Goal: Information Seeking & Learning: Learn about a topic

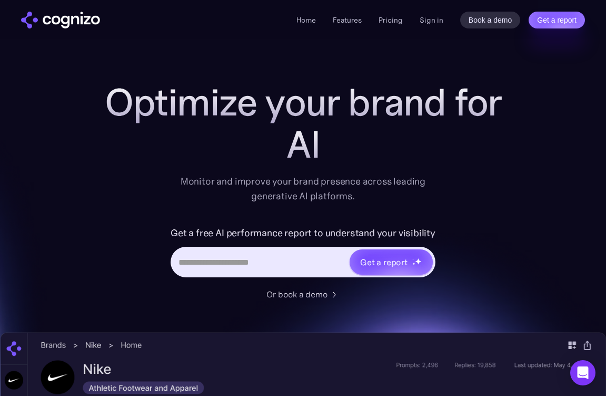
click at [436, 27] on div "Home Features Pricing Book a demo Get a report Sign in Book a demo Get a report" at bounding box center [441, 20] width 289 height 17
click at [434, 20] on link "Sign in" at bounding box center [432, 20] width 24 height 13
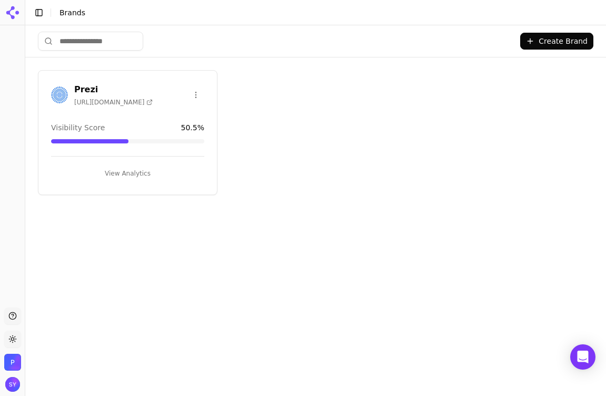
click at [104, 171] on button "View Analytics" at bounding box center [127, 173] width 153 height 17
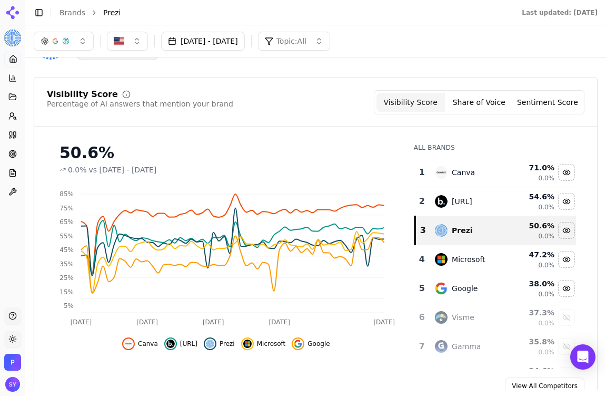
scroll to position [53, 0]
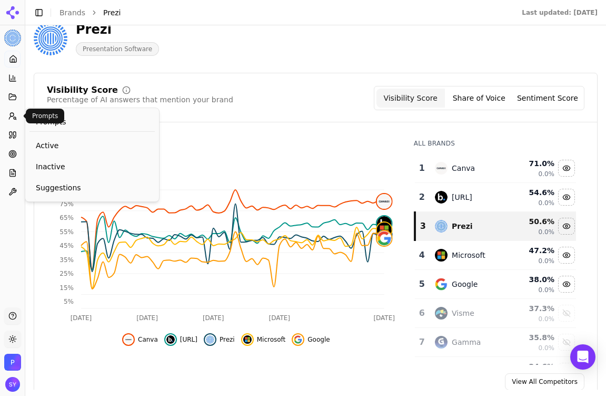
click at [15, 120] on button "Prompts" at bounding box center [12, 115] width 16 height 17
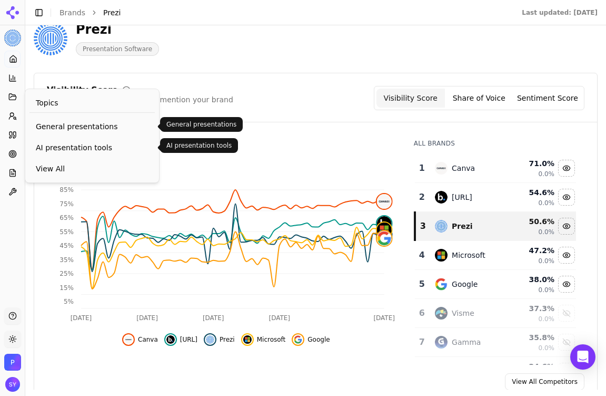
click at [65, 149] on span "AI presentation tools" at bounding box center [92, 147] width 113 height 11
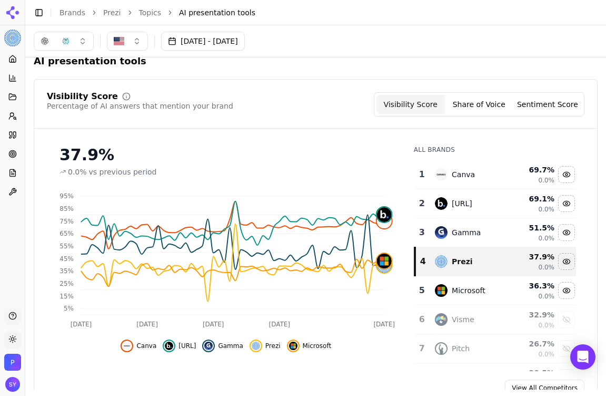
scroll to position [16, 0]
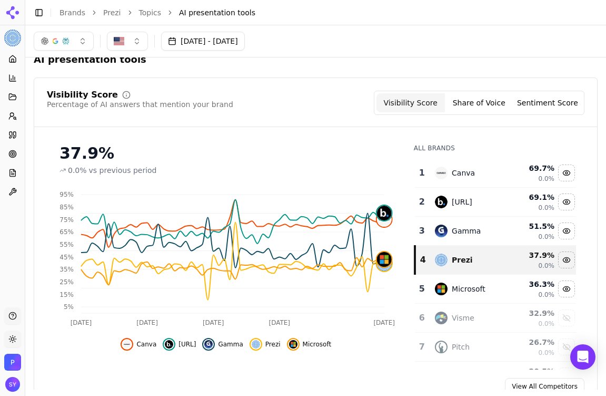
click at [524, 175] on div "0.0%" at bounding box center [535, 178] width 41 height 8
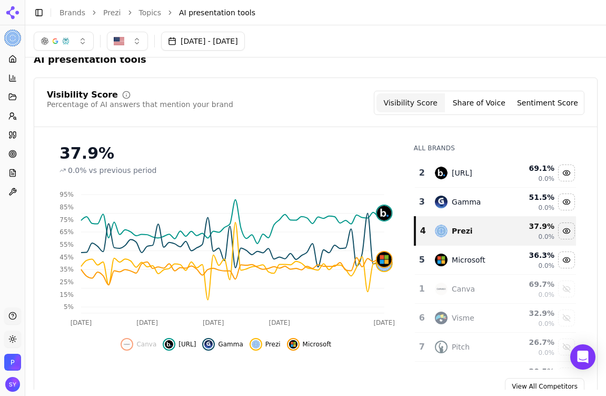
click at [509, 289] on td "Canva" at bounding box center [470, 288] width 83 height 29
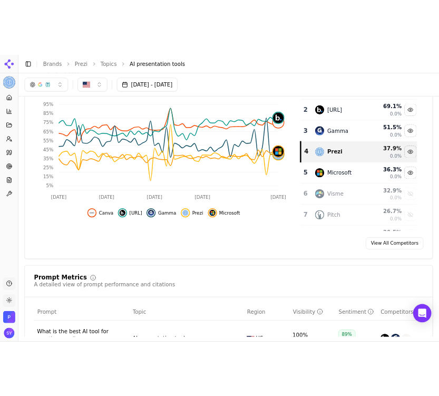
scroll to position [0, 0]
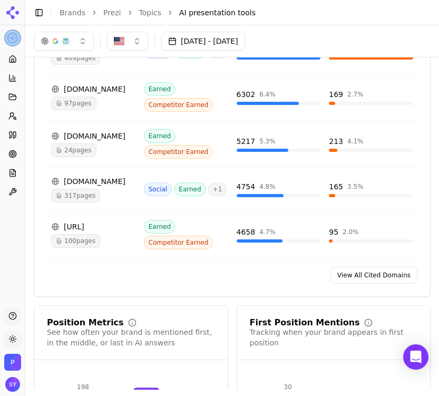
scroll to position [742, 0]
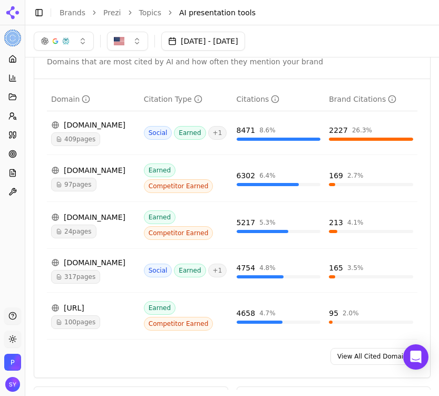
click at [356, 348] on link "View All Cited Domains" at bounding box center [373, 356] width 87 height 17
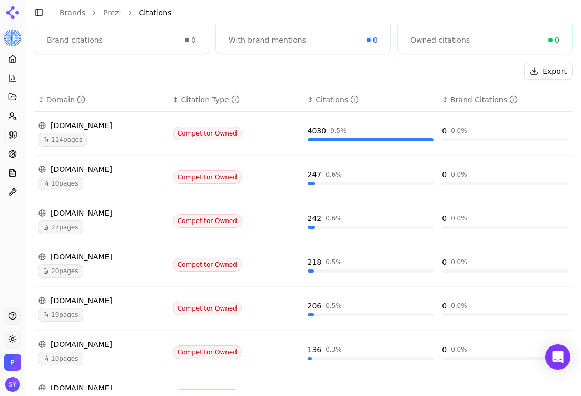
scroll to position [117, 0]
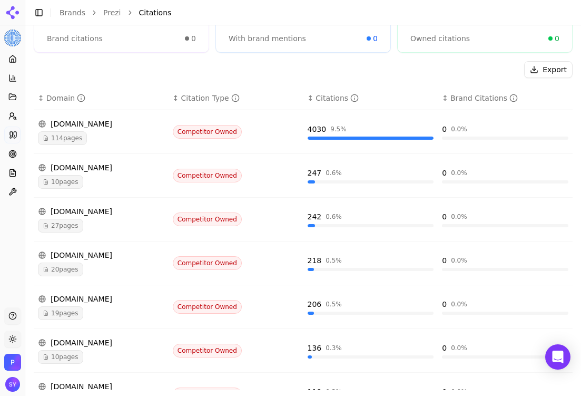
click at [91, 145] on div "114 pages" at bounding box center [101, 138] width 126 height 14
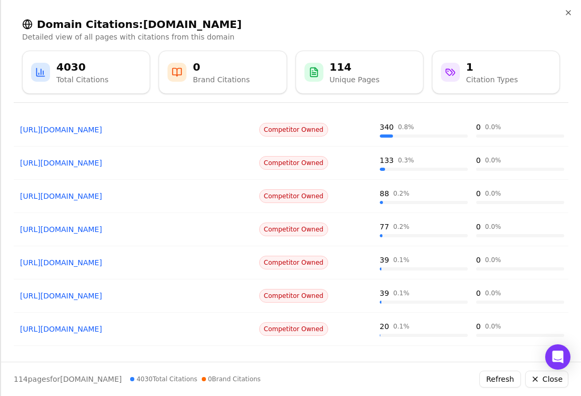
scroll to position [183, 0]
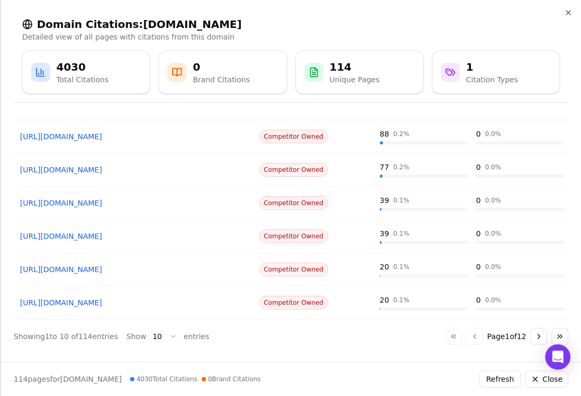
click at [547, 373] on button "Close" at bounding box center [546, 378] width 43 height 17
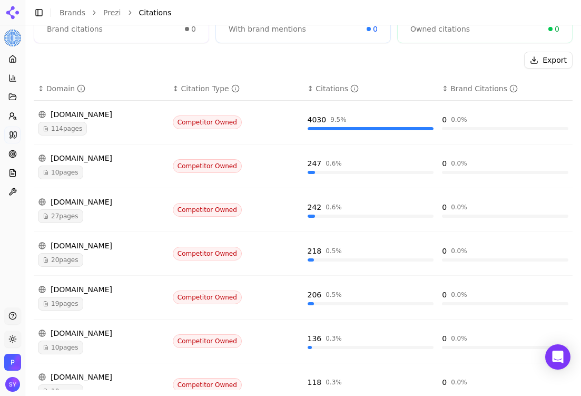
scroll to position [127, 0]
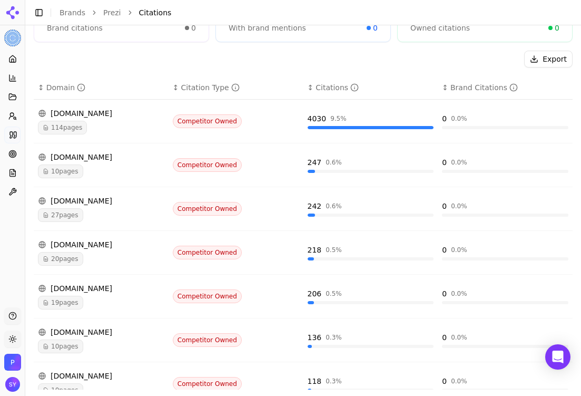
click at [113, 250] on div "gamma.app" at bounding box center [101, 244] width 126 height 11
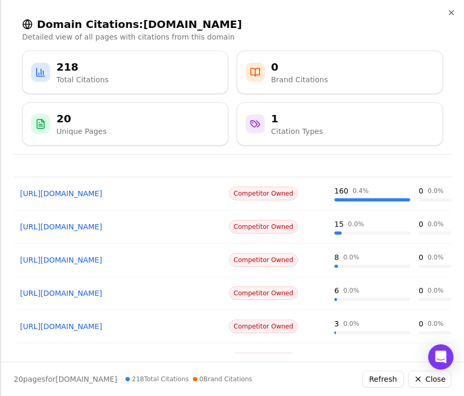
scroll to position [235, 0]
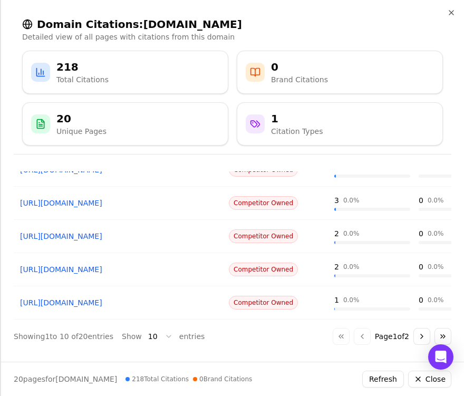
click at [434, 376] on button "Close" at bounding box center [429, 378] width 43 height 17
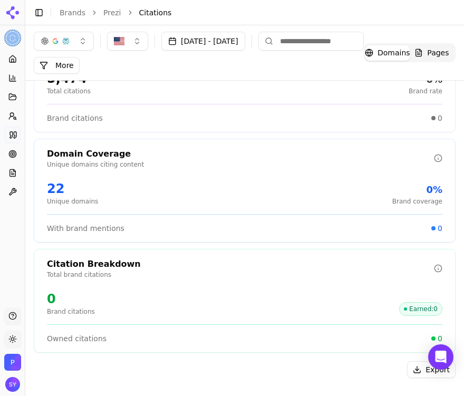
scroll to position [0, 0]
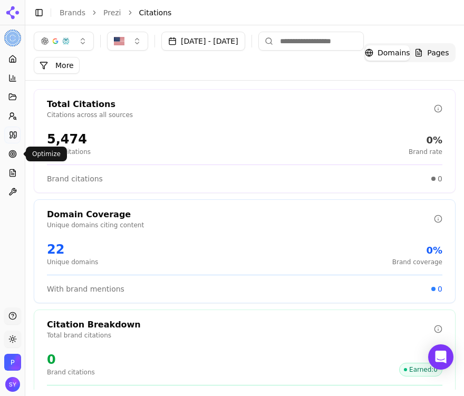
click at [9, 158] on icon at bounding box center [12, 154] width 8 height 8
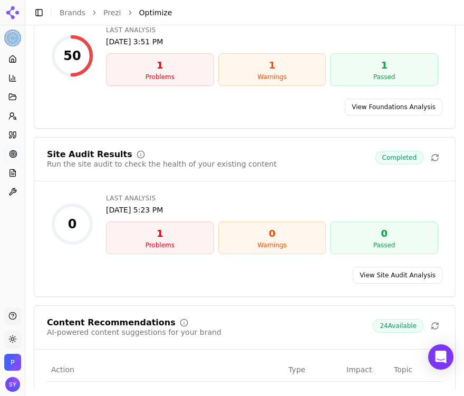
scroll to position [132, 0]
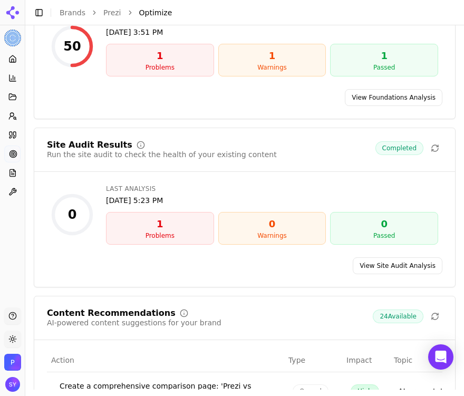
click at [393, 267] on link "View Site Audit Analysis" at bounding box center [397, 265] width 90 height 17
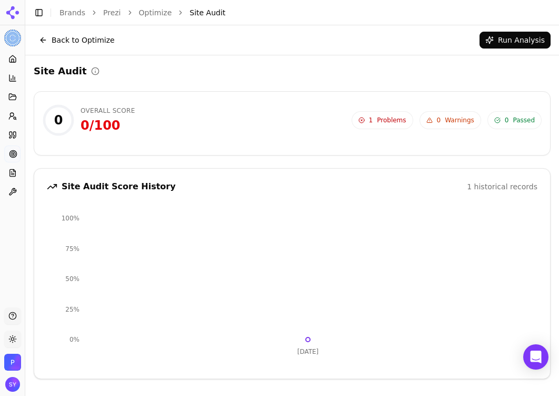
click at [379, 116] on span "Problems" at bounding box center [391, 120] width 29 height 8
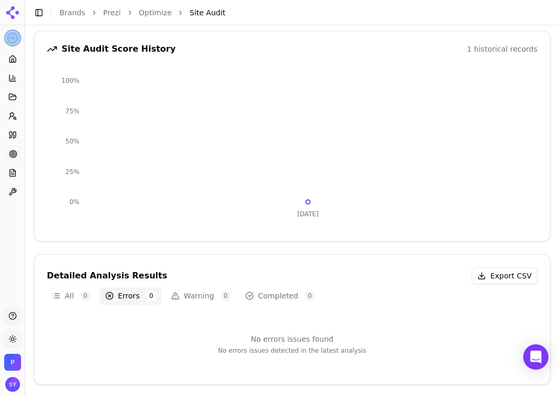
scroll to position [141, 0]
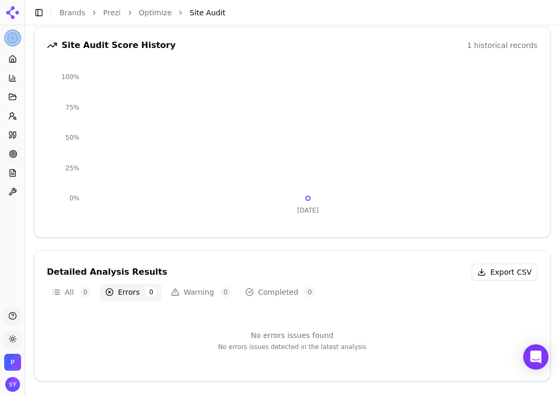
click at [492, 42] on div "1 historical records" at bounding box center [502, 45] width 71 height 11
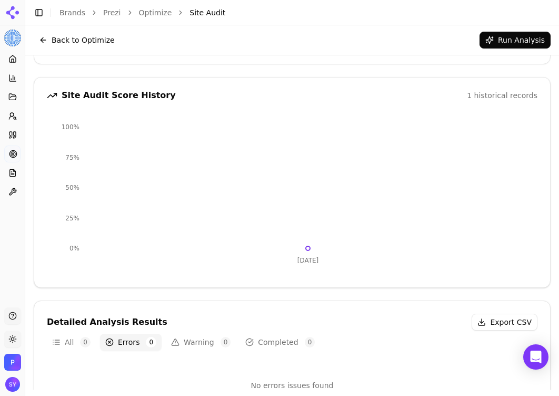
scroll to position [0, 0]
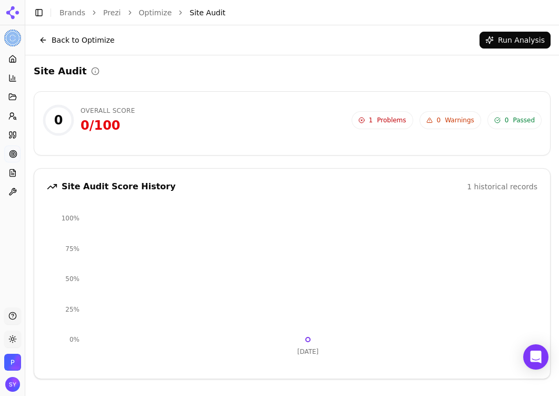
click at [440, 118] on span "0" at bounding box center [439, 120] width 4 height 8
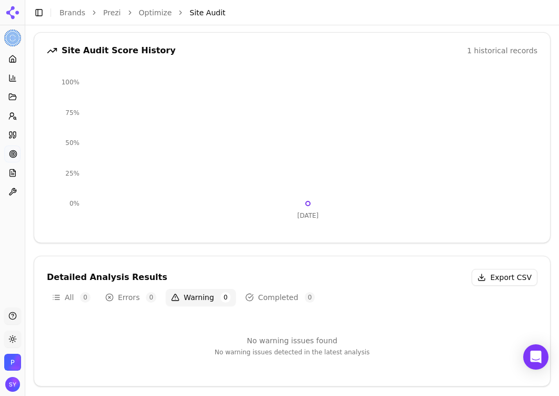
scroll to position [141, 0]
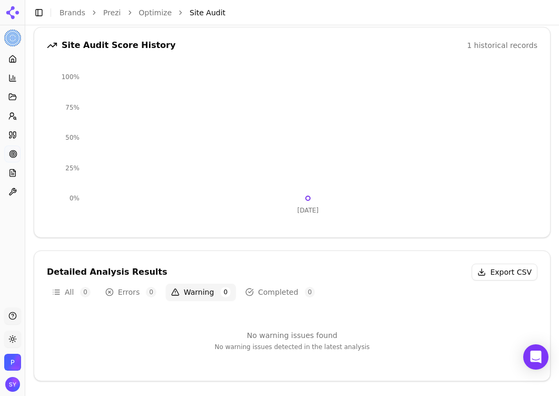
click at [78, 293] on button "All 0" at bounding box center [71, 291] width 49 height 17
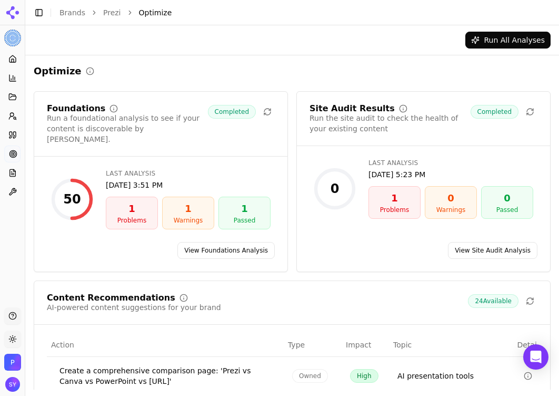
click at [222, 244] on link "View Foundations Analysis" at bounding box center [226, 250] width 97 height 17
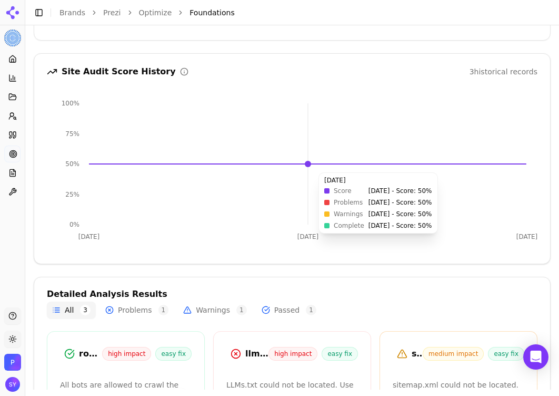
scroll to position [220, 0]
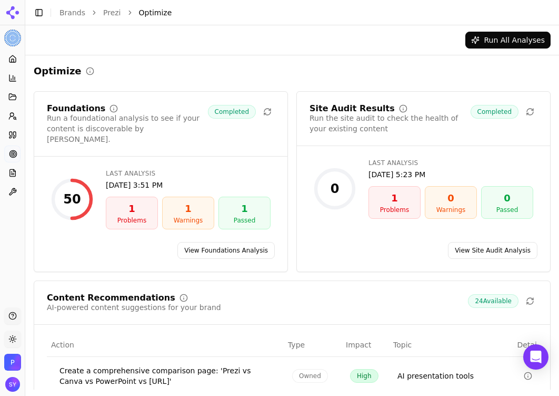
click at [518, 244] on link "View Site Audit Analysis" at bounding box center [493, 250] width 90 height 17
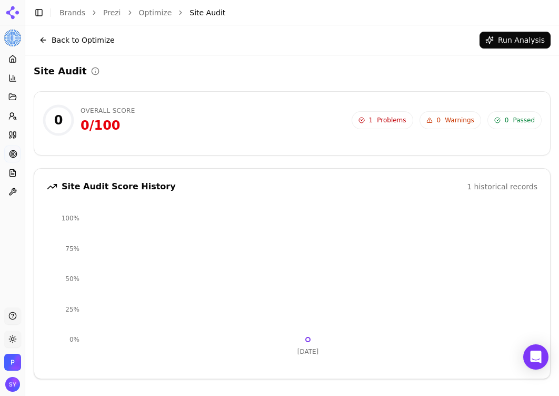
click at [512, 49] on div "Back to Optimize Run Analysis" at bounding box center [292, 40] width 534 height 30
click at [512, 45] on button "Run Analysis" at bounding box center [515, 40] width 71 height 17
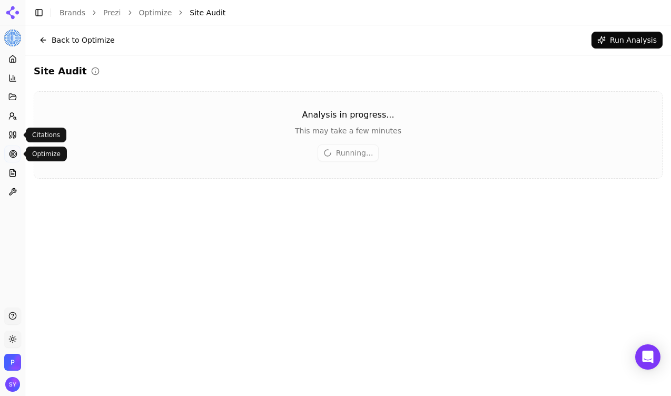
click at [15, 136] on icon at bounding box center [12, 135] width 8 height 8
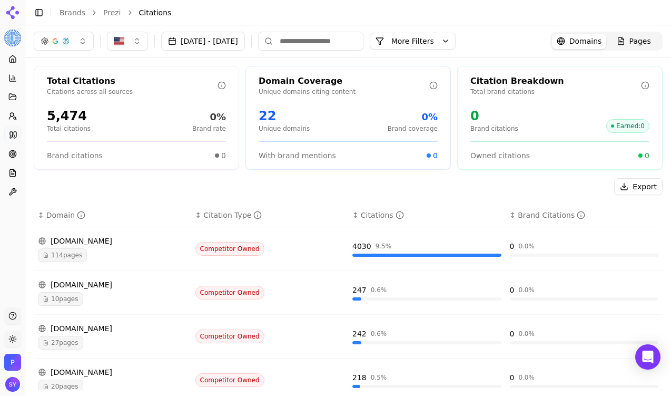
click at [450, 49] on button "More Filters" at bounding box center [413, 41] width 86 height 17
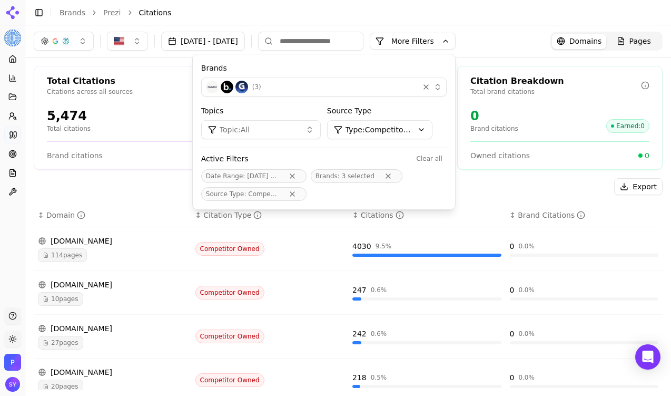
click at [413, 122] on html "Prezi Platform Home Competition Topics Prompts Citations Optimize Reports Toolb…" at bounding box center [335, 198] width 671 height 396
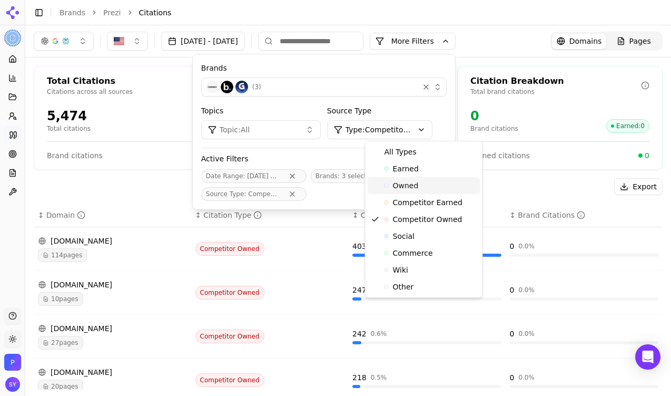
click at [416, 187] on span "Owned" at bounding box center [406, 185] width 26 height 11
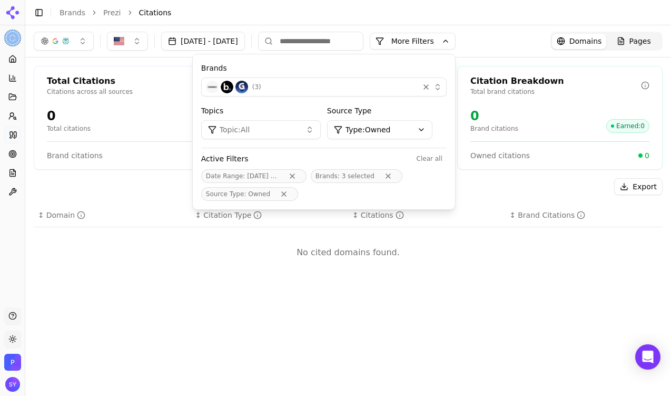
click at [377, 82] on div "( 3 )" at bounding box center [310, 87] width 209 height 13
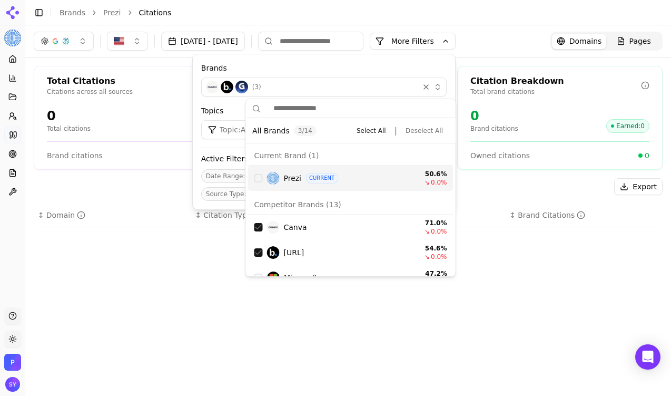
click at [308, 175] on span "CURRENT" at bounding box center [322, 178] width 33 height 11
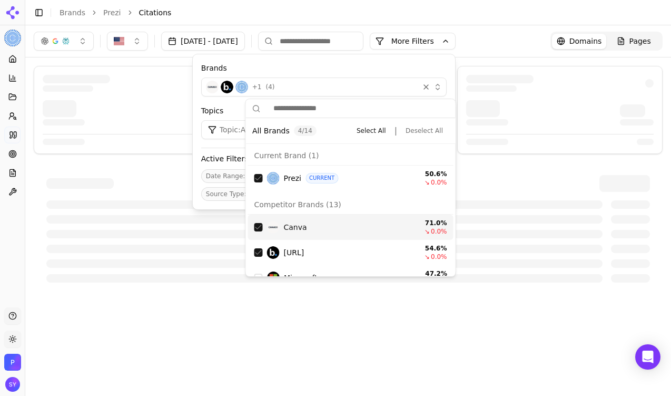
click at [220, 316] on div "Aug 01, 2025 - Oct 06, 2025 More More Filters Brands + 1 ( 4 ) Topics Topic: Al…" at bounding box center [348, 207] width 646 height 364
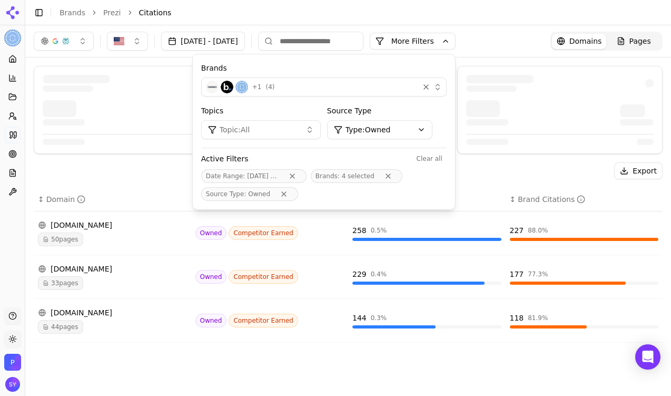
click at [456, 50] on div "Aug 01, 2025 - Oct 06, 2025 More More Filters Brands + 1 ( 4 ) Topics Topic: Al…" at bounding box center [245, 41] width 422 height 19
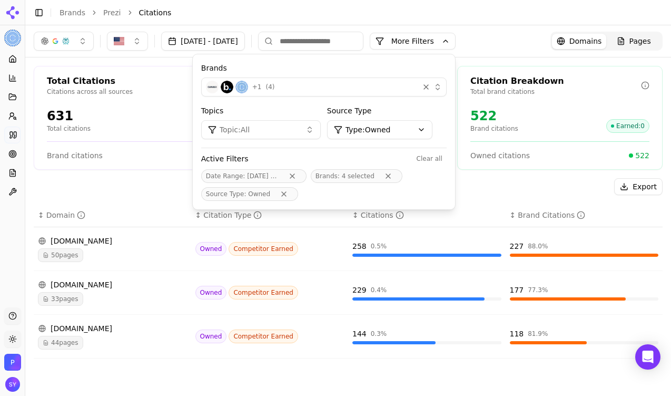
click at [456, 38] on button "More Filters" at bounding box center [413, 41] width 86 height 17
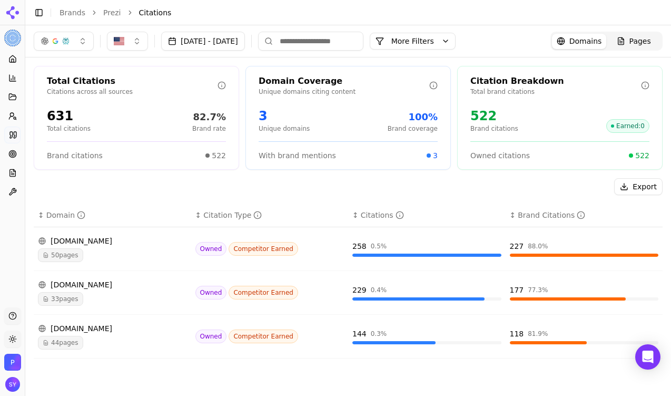
click at [90, 290] on div "blog.prezi.com 33 pages" at bounding box center [112, 292] width 149 height 26
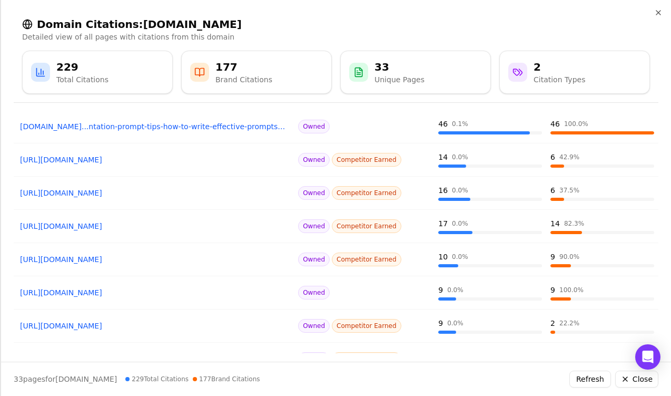
scroll to position [95, 0]
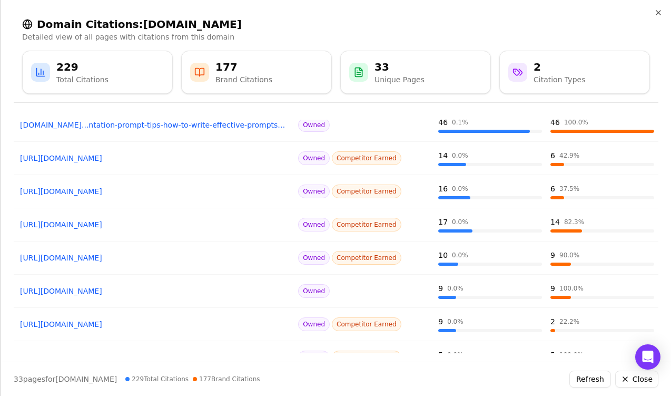
click at [606, 379] on button "Close" at bounding box center [636, 378] width 43 height 17
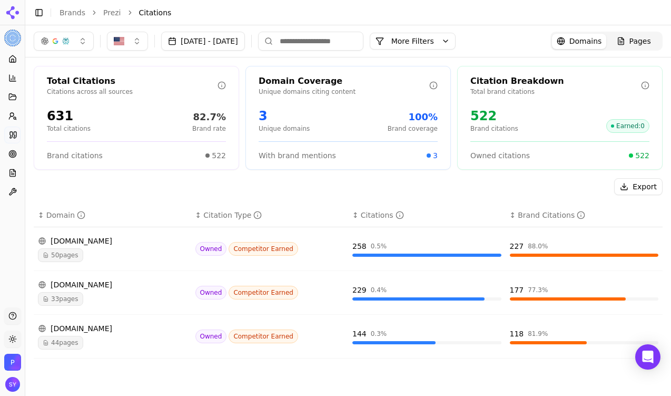
click at [110, 251] on div "50 pages" at bounding box center [112, 255] width 149 height 14
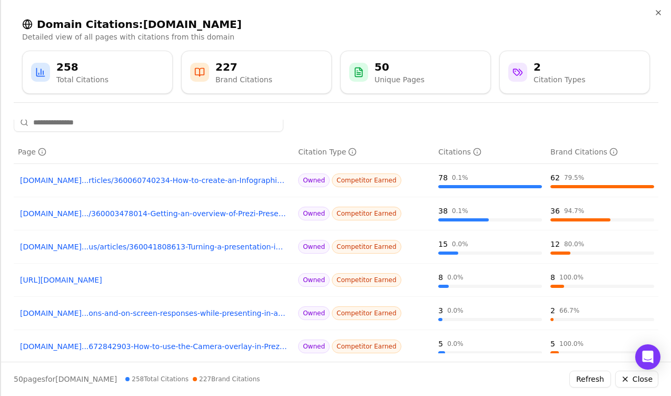
scroll to position [0, 0]
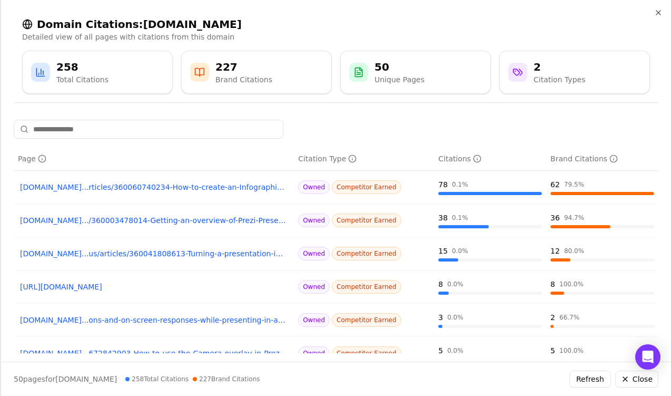
click at [247, 189] on link "support.prezi.com...rticles/360060740234-How-to-create-an-Infographic-in-5-steps" at bounding box center [154, 187] width 268 height 11
click at [606, 374] on button "Close" at bounding box center [636, 378] width 43 height 17
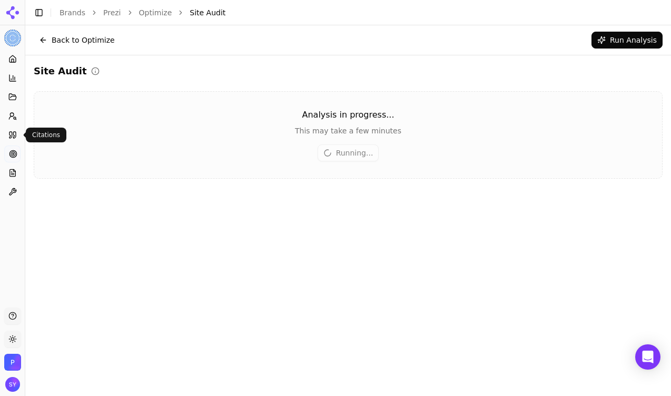
click at [11, 130] on link "Citations" at bounding box center [12, 134] width 16 height 17
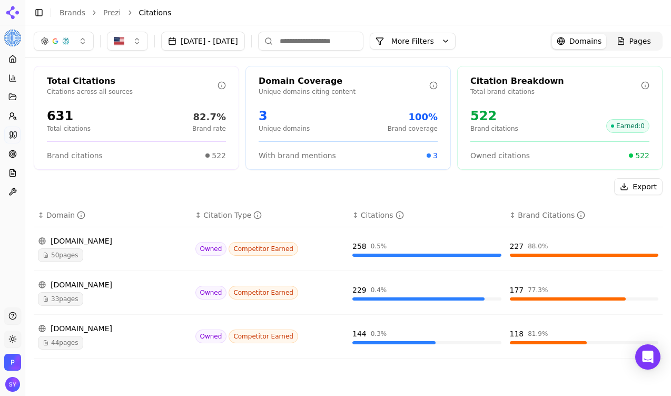
click at [457, 28] on div "Aug 01, 2025 - Oct 06, 2025 More More Filters Domains Pages" at bounding box center [348, 41] width 646 height 32
click at [456, 40] on button "More Filters" at bounding box center [413, 41] width 86 height 17
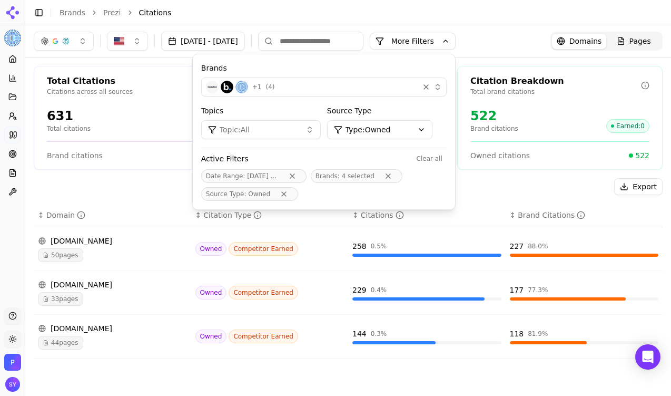
click at [405, 136] on html "Prezi Platform Home Competition Topics Prompts Citations Optimize Reports Toolb…" at bounding box center [335, 198] width 671 height 396
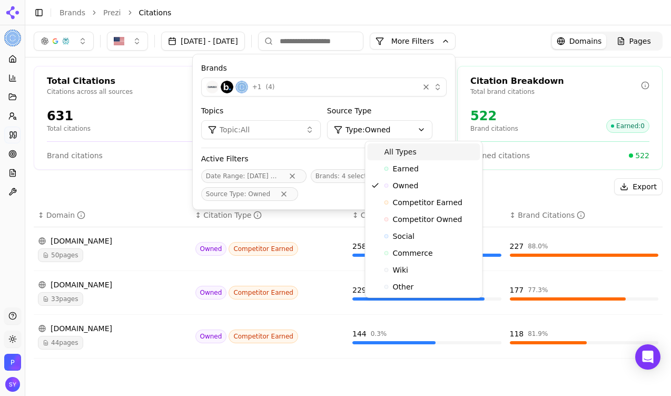
click at [408, 152] on span "All Types" at bounding box center [401, 151] width 32 height 11
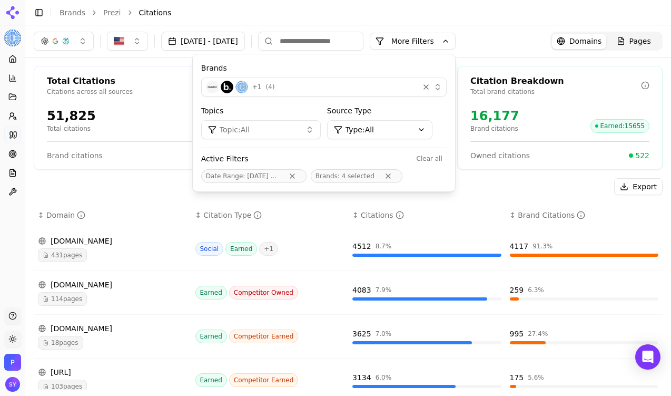
click at [356, 13] on li "Citations" at bounding box center [390, 12] width 503 height 11
click at [282, 31] on div "Aug 01, 2025 - Oct 06, 2025 More More Filters Brands + 1 ( 4 ) Topics Topic: Al…" at bounding box center [348, 41] width 646 height 32
click at [245, 38] on button "[DATE] - [DATE]" at bounding box center [203, 41] width 84 height 19
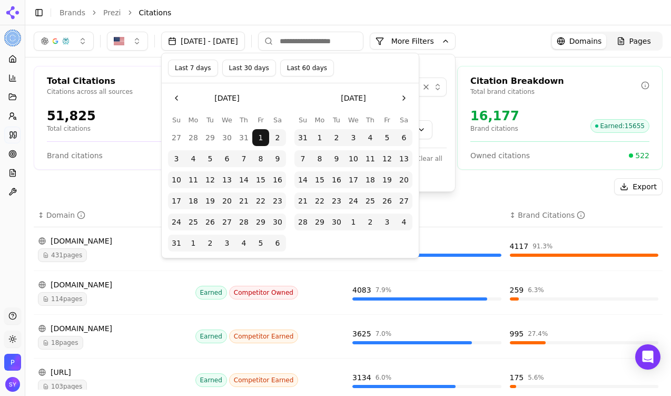
click at [397, 94] on button "Go to the Next Month" at bounding box center [404, 98] width 17 height 17
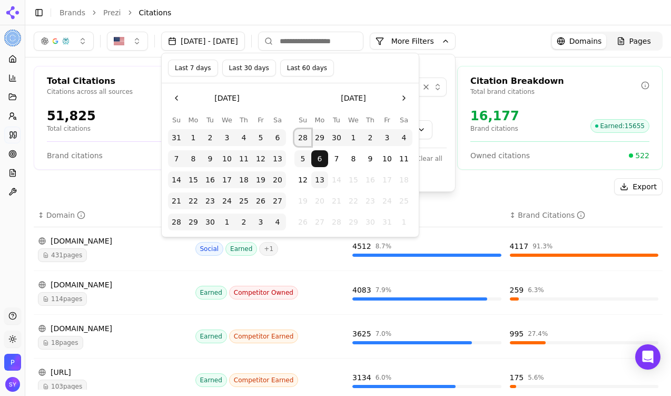
click at [300, 139] on button "28" at bounding box center [302, 137] width 17 height 17
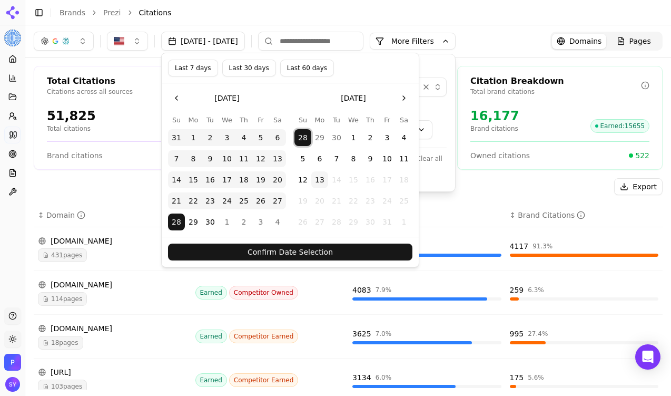
click at [317, 154] on button "6" at bounding box center [319, 158] width 17 height 17
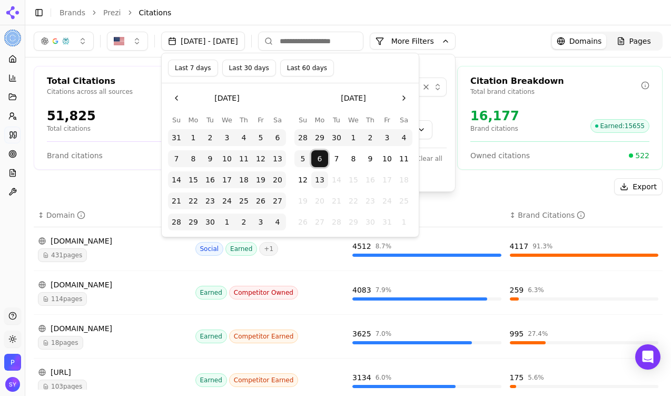
click at [534, 20] on header "Toggle Sidebar Brands Prezi Citations" at bounding box center [348, 12] width 646 height 25
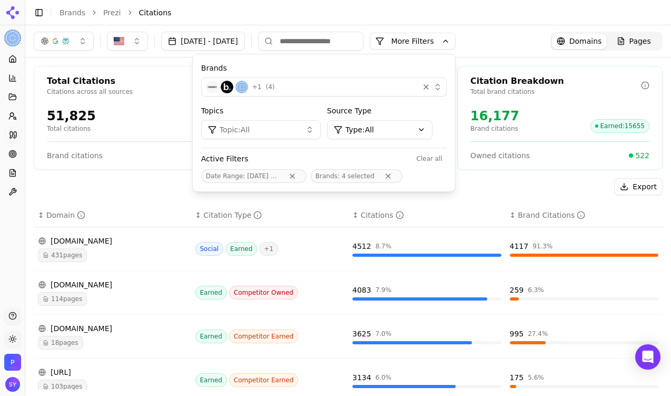
click at [321, 91] on div "+ 1 ( 4 )" at bounding box center [310, 87] width 209 height 13
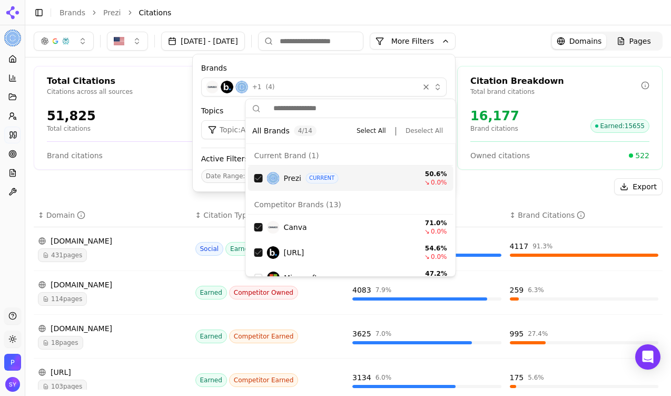
click at [566, 78] on div "Citation Breakdown" at bounding box center [555, 81] width 171 height 13
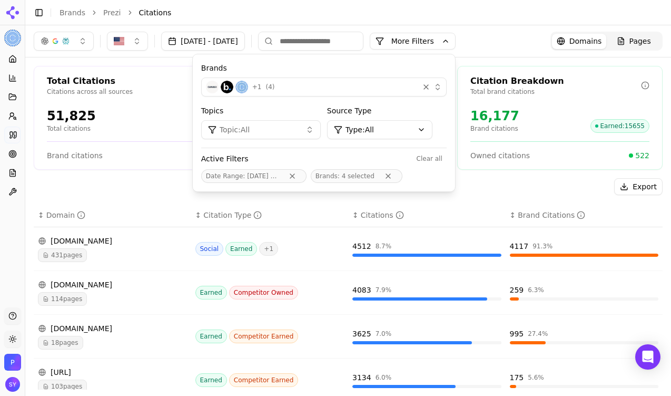
click at [566, 77] on div "Citation Breakdown" at bounding box center [555, 81] width 171 height 13
click at [533, 27] on div "Aug 01, 2025 - Oct 06, 2025 More More Filters Brands + 1 ( 4 ) Topics Topic: Al…" at bounding box center [348, 41] width 646 height 32
click at [544, 113] on div "16,177 Brand citations Earned : 15655" at bounding box center [559, 119] width 179 height 25
click at [155, 268] on td "reddit.com 431 pages" at bounding box center [113, 249] width 158 height 44
click at [67, 285] on div "canva.com" at bounding box center [112, 284] width 149 height 11
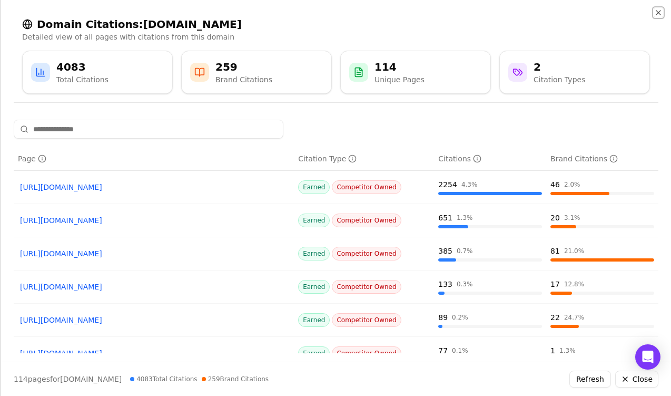
click at [606, 11] on icon "button" at bounding box center [658, 12] width 8 height 8
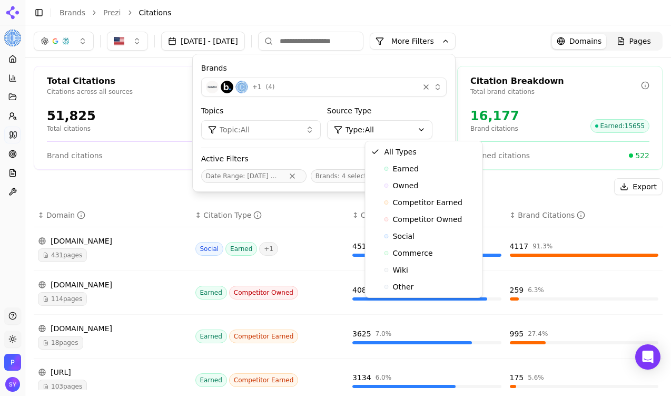
click at [391, 131] on html "Prezi Platform Home Competition Topics Prompts Citations Optimize Reports Toolb…" at bounding box center [335, 198] width 671 height 396
click at [421, 211] on div "Competitor Owned" at bounding box center [424, 219] width 113 height 17
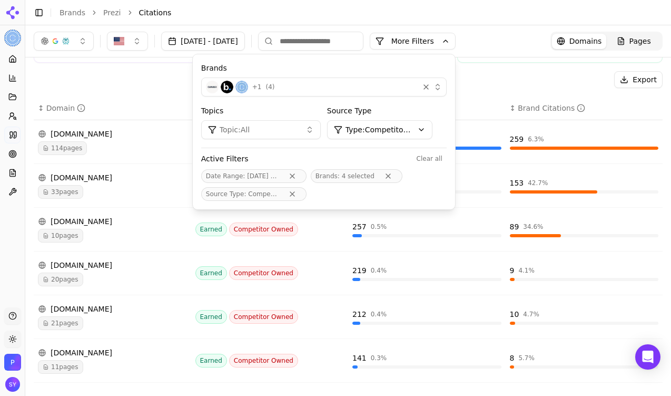
scroll to position [97, 0]
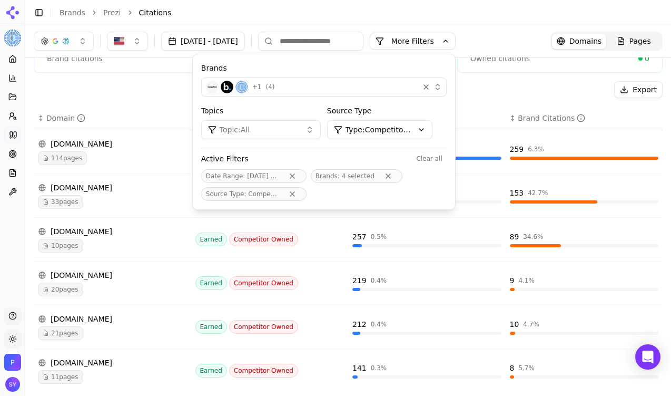
click at [114, 279] on div "gamma.app" at bounding box center [112, 275] width 149 height 11
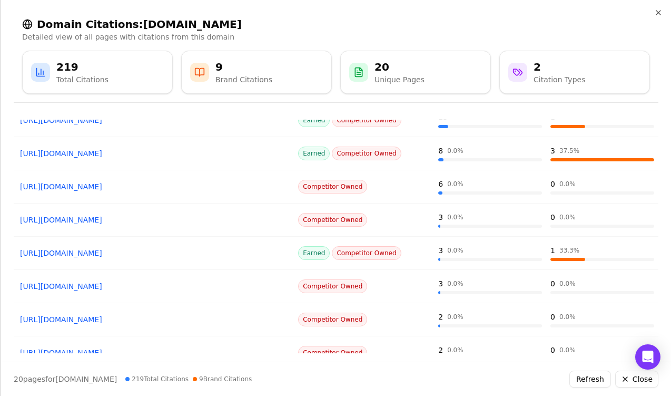
scroll to position [183, 0]
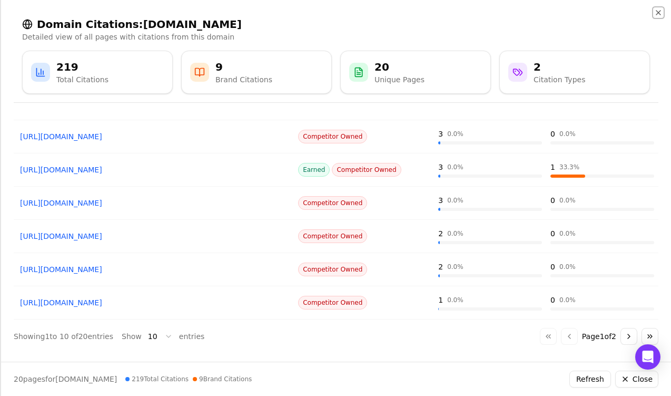
click at [606, 11] on icon "button" at bounding box center [658, 12] width 8 height 8
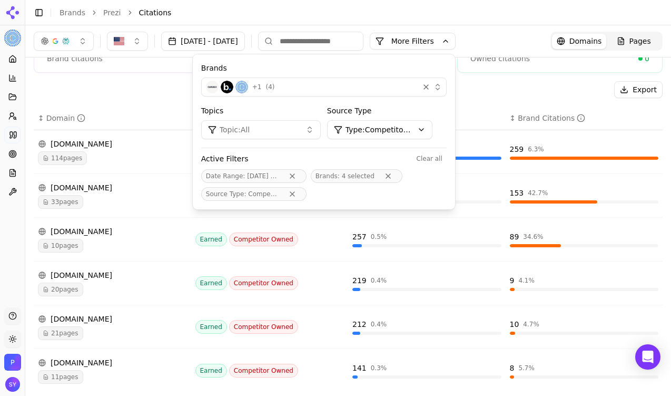
click at [582, 80] on div "Total Citations Citations across all sources 5,733 Total citations 11% Brand ra…" at bounding box center [348, 280] width 646 height 641
click at [456, 43] on button "More Filters" at bounding box center [413, 41] width 86 height 17
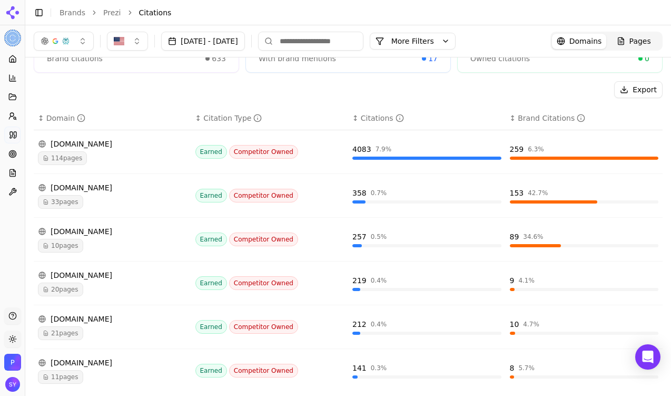
click at [91, 144] on div "canva.com" at bounding box center [112, 144] width 149 height 11
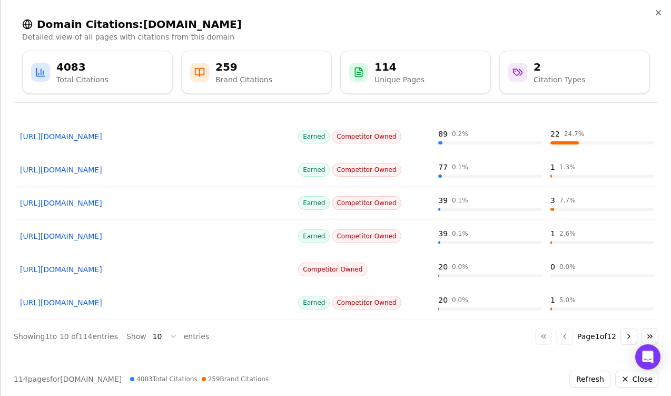
scroll to position [0, 0]
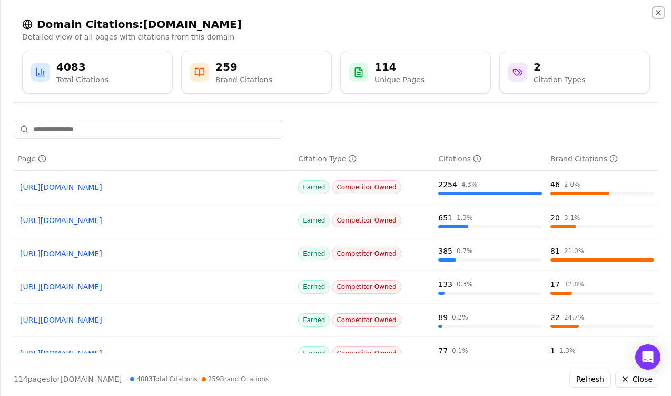
click at [606, 13] on icon "button" at bounding box center [658, 13] width 4 height 4
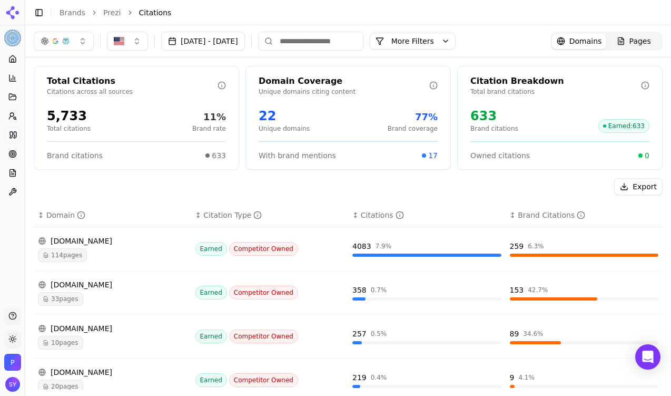
click at [93, 240] on div "canva.com" at bounding box center [112, 240] width 149 height 11
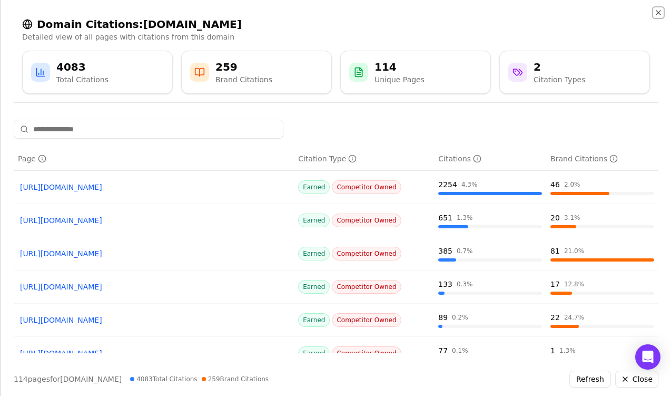
click at [606, 16] on icon "button" at bounding box center [658, 12] width 8 height 8
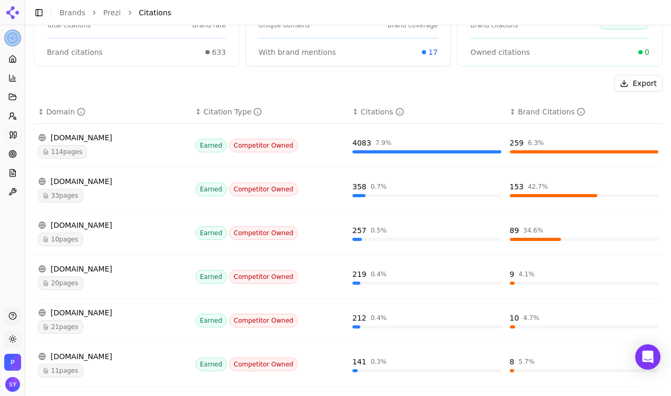
scroll to position [136, 0]
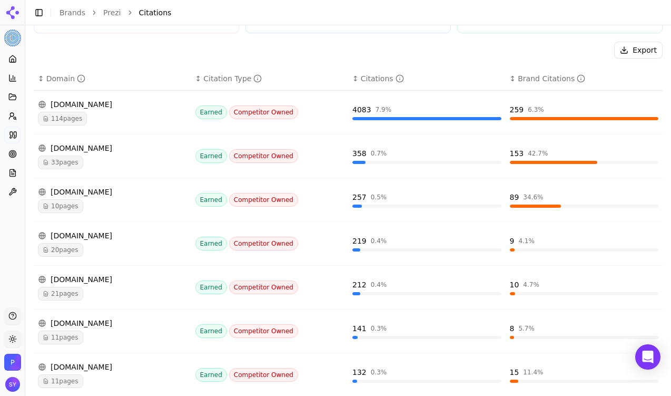
click at [87, 106] on div "canva.com" at bounding box center [112, 104] width 149 height 11
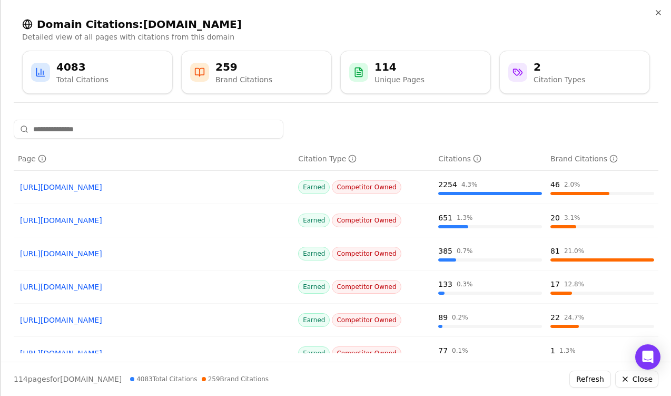
scroll to position [15, 0]
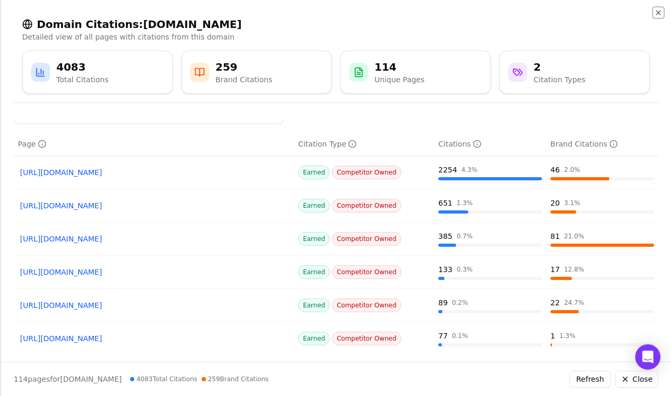
click at [606, 16] on icon "button" at bounding box center [658, 12] width 8 height 8
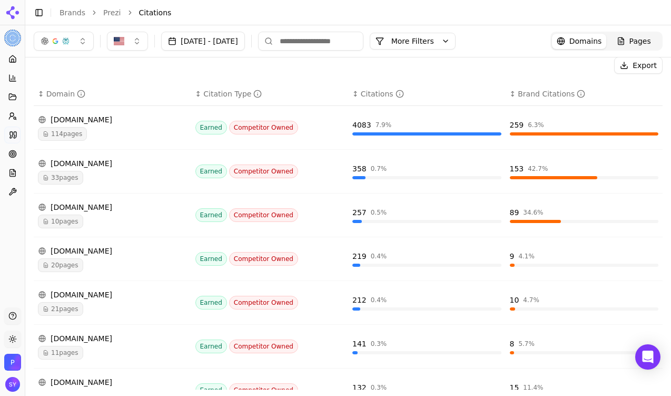
scroll to position [20, 0]
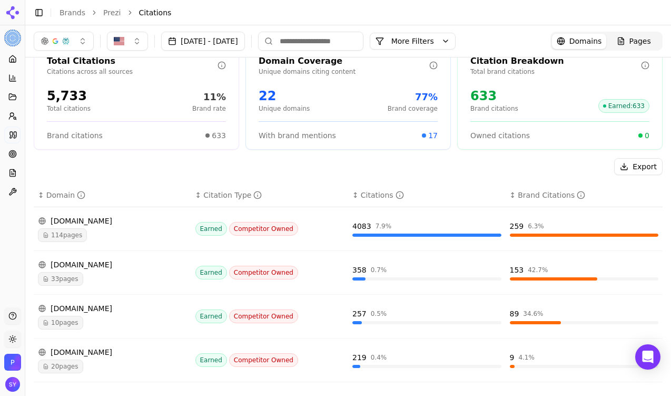
click at [92, 224] on div "canva.com" at bounding box center [112, 220] width 149 height 11
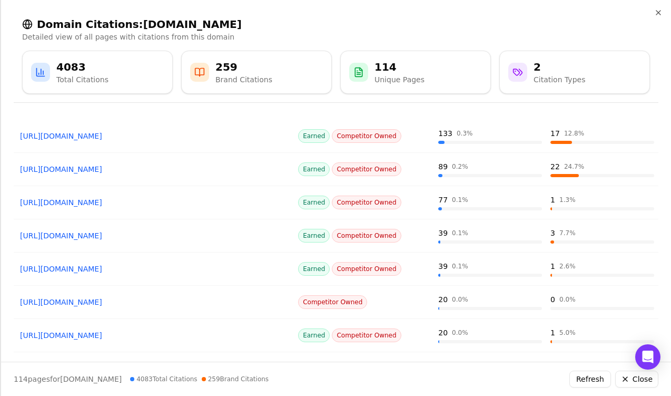
scroll to position [183, 0]
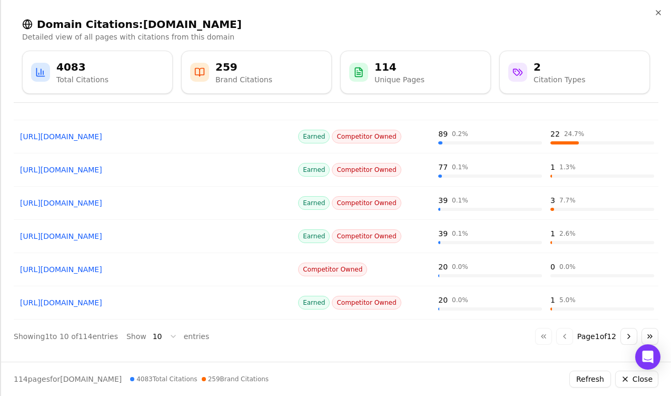
click at [606, 330] on button "Go to next page" at bounding box center [629, 336] width 17 height 17
click at [606, 336] on button "Go to next page" at bounding box center [629, 336] width 17 height 17
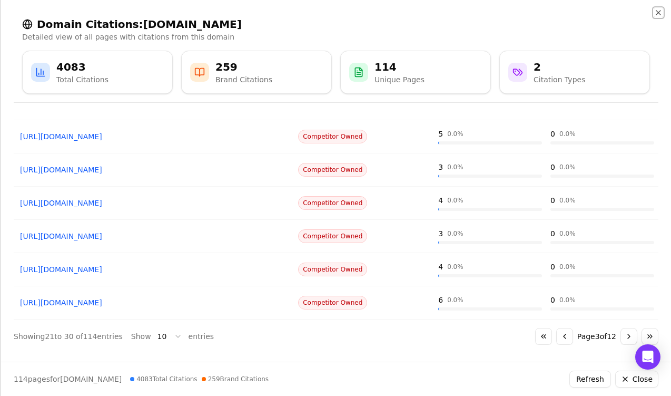
click at [606, 15] on icon "button" at bounding box center [658, 12] width 8 height 8
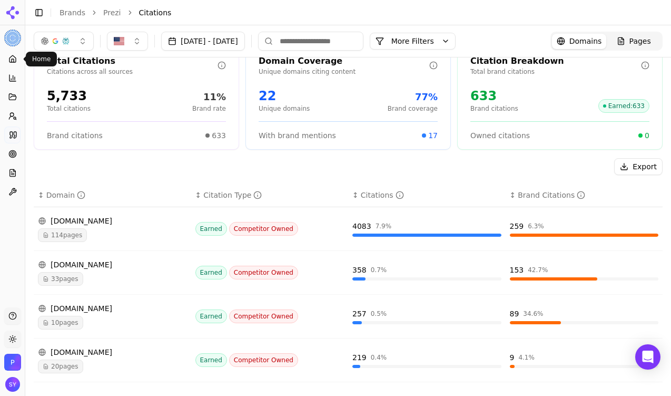
click at [8, 60] on icon at bounding box center [12, 59] width 8 height 8
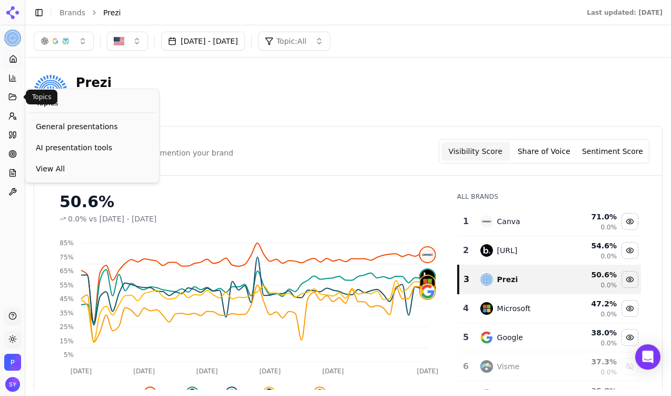
click at [13, 98] on icon at bounding box center [12, 97] width 8 height 8
click at [69, 144] on span "AI presentation tools" at bounding box center [92, 147] width 113 height 11
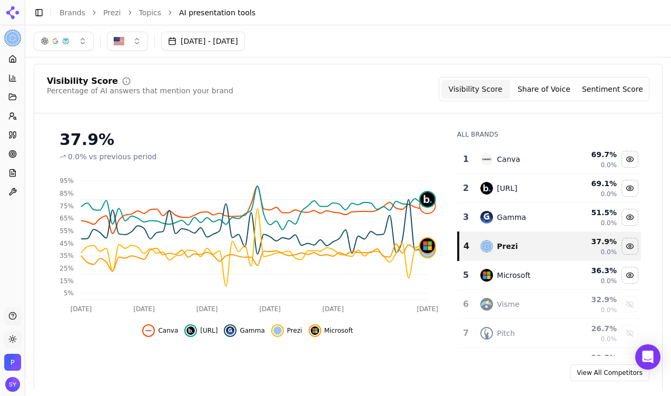
scroll to position [35, 0]
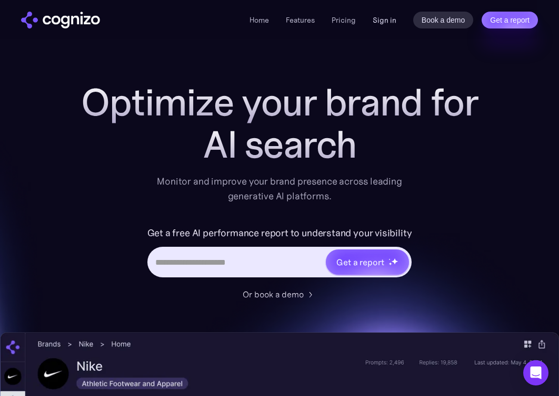
click at [392, 21] on link "Sign in" at bounding box center [385, 20] width 24 height 13
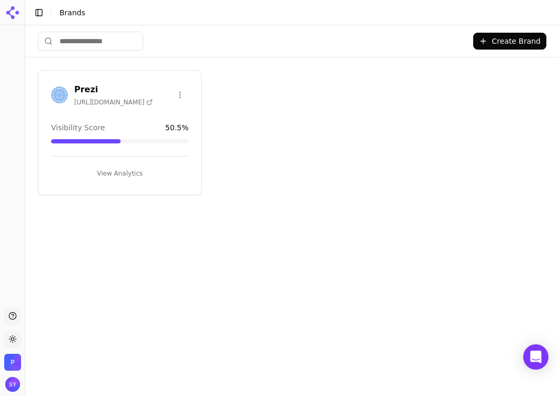
click at [12, 5] on icon at bounding box center [12, 12] width 17 height 17
click at [113, 172] on button "View Analytics" at bounding box center [120, 173] width 138 height 17
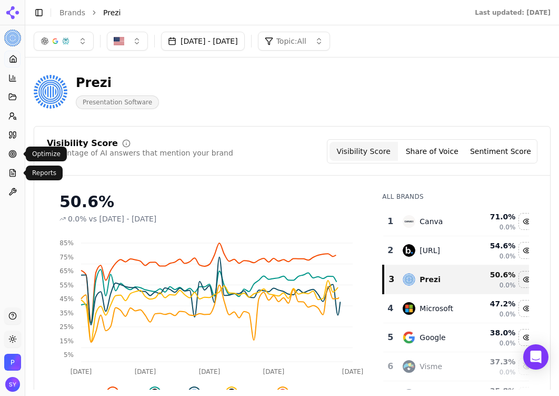
click at [10, 150] on icon at bounding box center [12, 154] width 8 height 8
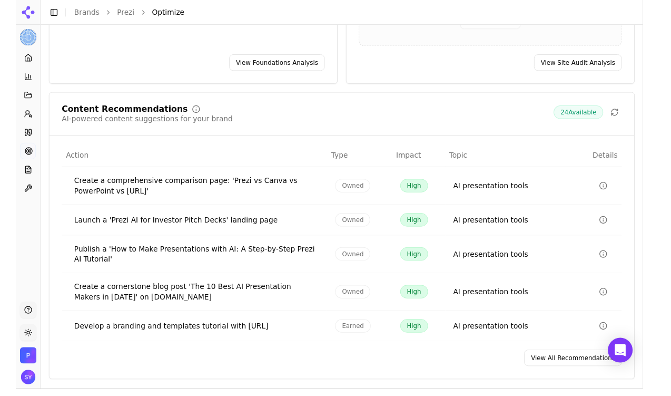
scroll to position [190, 0]
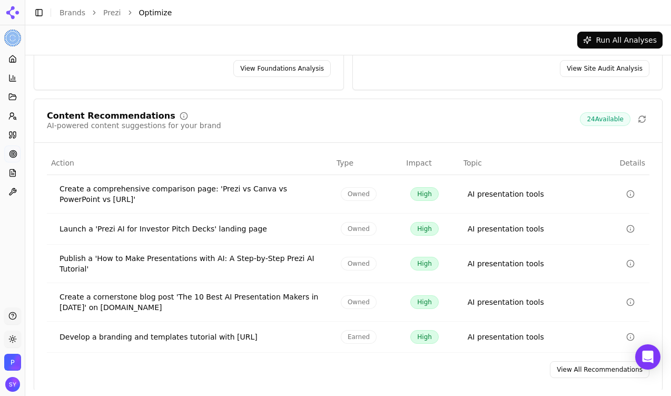
click at [559, 361] on link "View All Recommendations" at bounding box center [600, 369] width 100 height 17
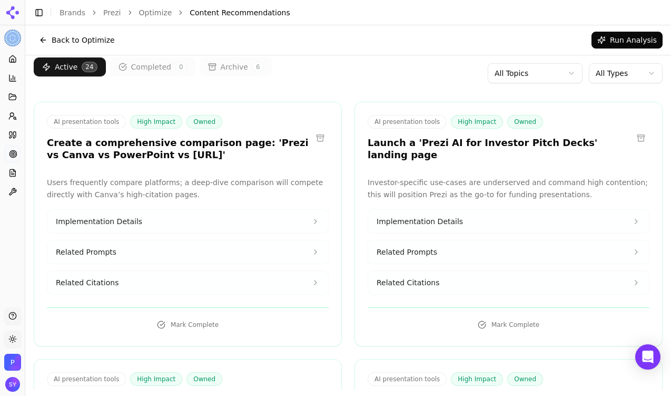
scroll to position [19, 0]
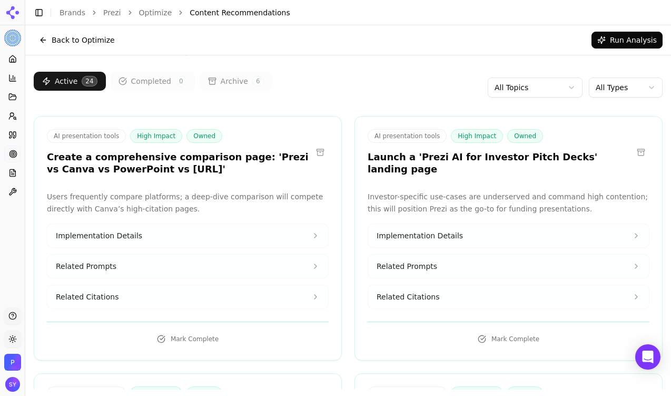
click at [280, 244] on button "Implementation Details" at bounding box center [187, 235] width 281 height 23
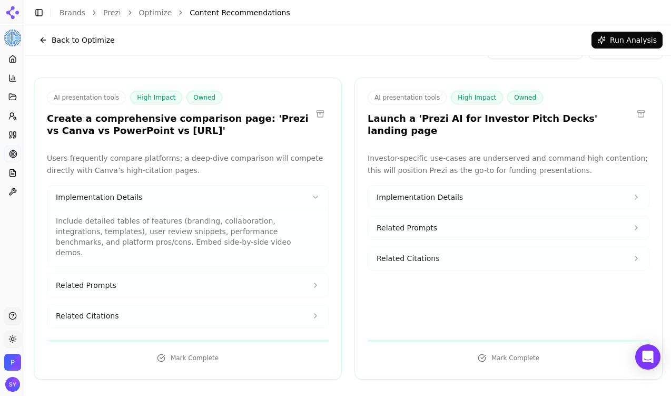
scroll to position [63, 0]
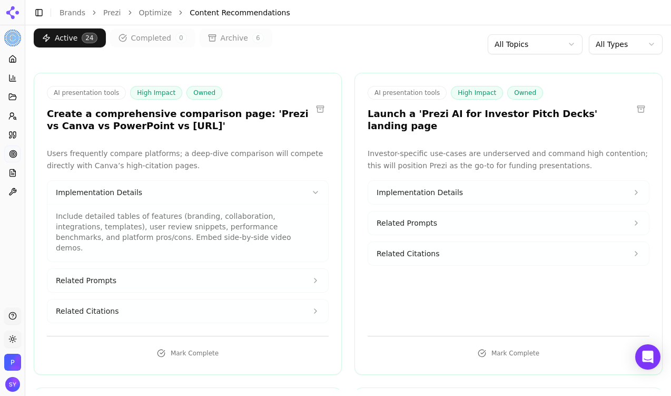
click at [274, 269] on button "Related Prompts" at bounding box center [187, 280] width 281 height 23
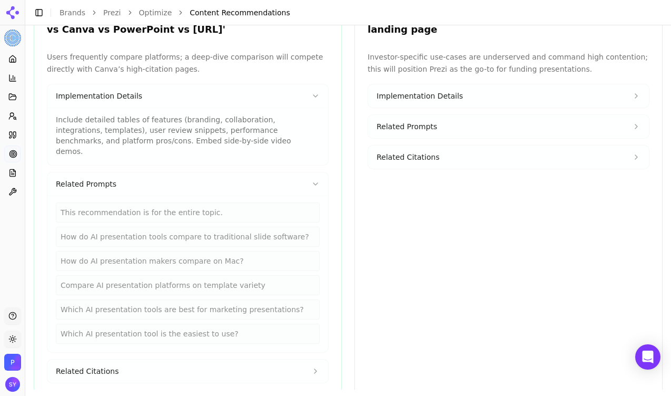
scroll to position [178, 0]
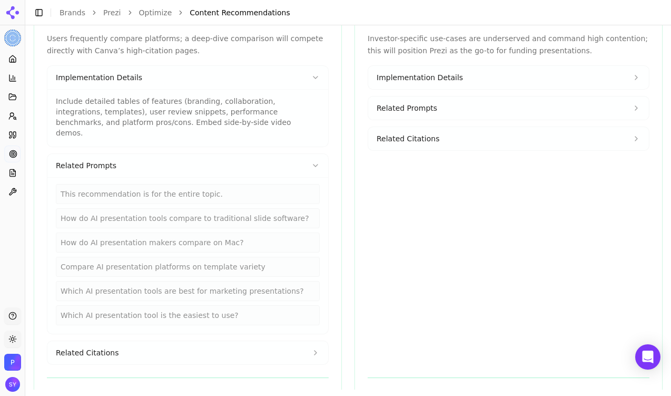
click at [276, 341] on button "Related Citations" at bounding box center [187, 352] width 281 height 23
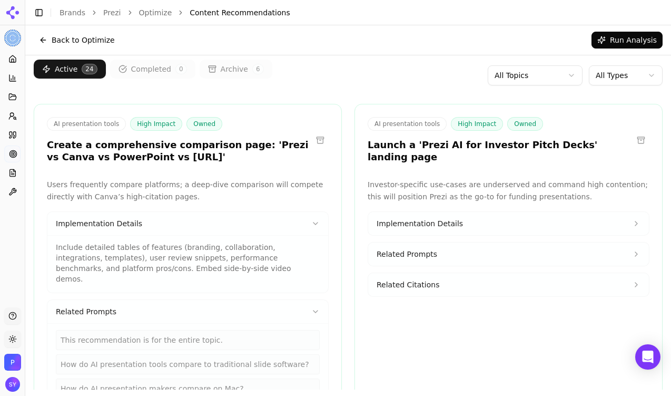
scroll to position [36, 0]
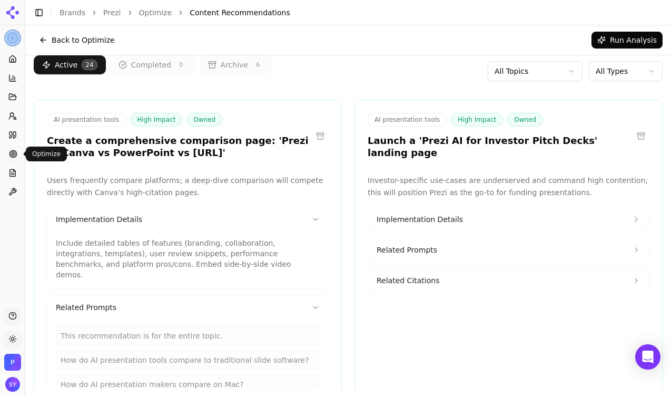
click at [14, 155] on icon at bounding box center [13, 154] width 8 height 8
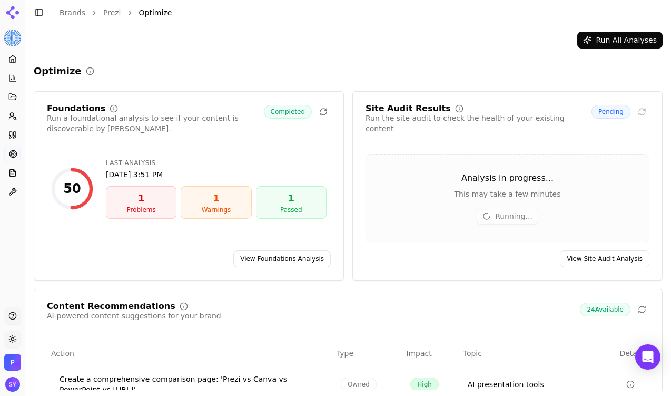
scroll to position [3, 0]
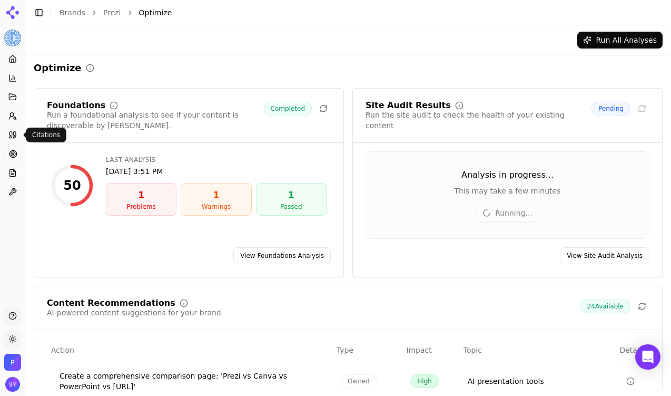
click at [14, 134] on icon at bounding box center [12, 135] width 8 height 8
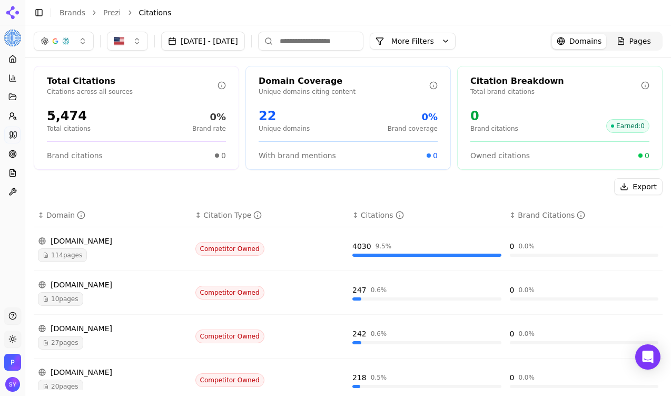
click at [438, 39] on button "More Filters" at bounding box center [413, 41] width 86 height 17
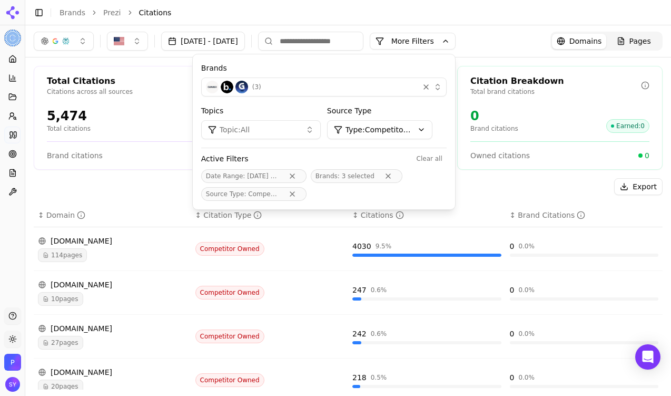
click at [308, 89] on div "( 3 )" at bounding box center [310, 87] width 209 height 13
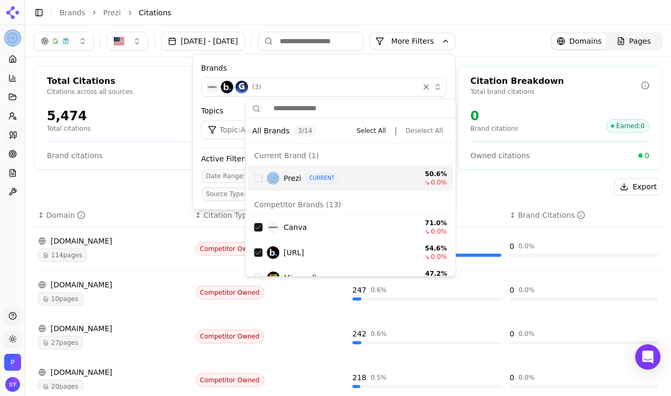
click at [295, 179] on span "Prezi" at bounding box center [293, 178] width 18 height 11
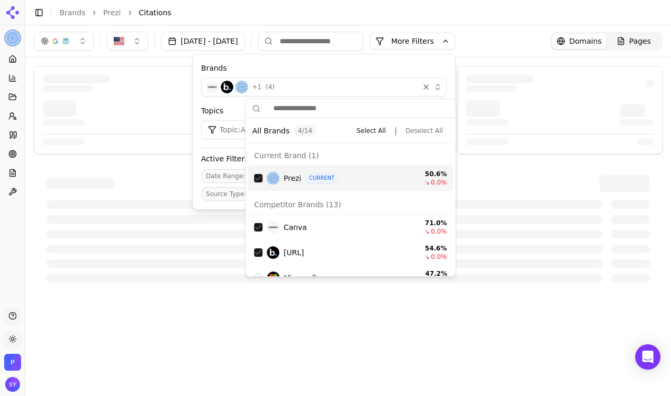
click at [447, 120] on div "Source Type Type: Competitor Owned" at bounding box center [387, 122] width 120 height 34
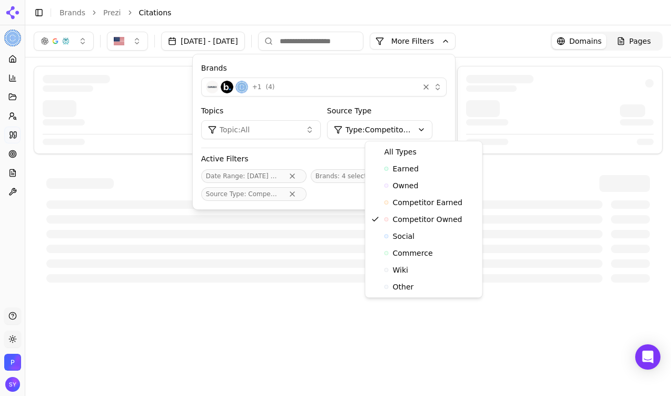
click at [445, 130] on html "Prezi Platform Home Competition Topics Prompts Citations Optimize Reports Toolb…" at bounding box center [335, 198] width 671 height 396
click at [411, 181] on span "Owned" at bounding box center [406, 185] width 26 height 11
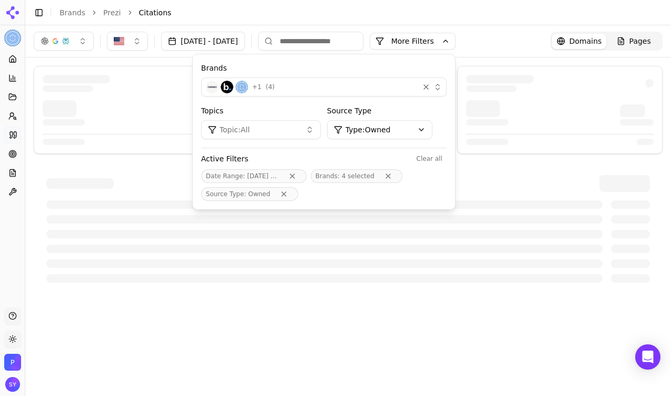
click at [447, 194] on div "Date Range : Aug 1 - Oct 6 Brands : 4 selected Source Type : Owned" at bounding box center [324, 185] width 246 height 32
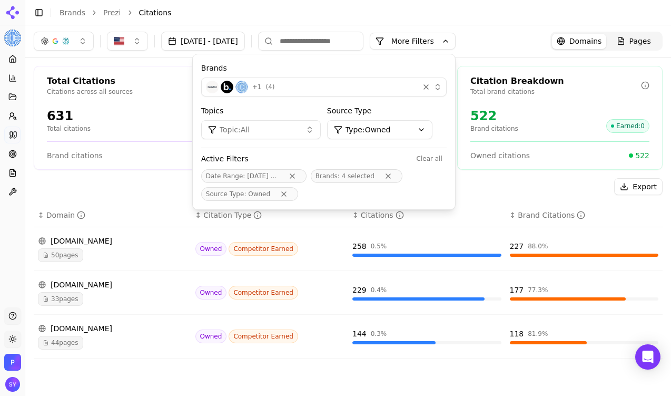
click at [515, 193] on div "Export" at bounding box center [348, 186] width 629 height 17
click at [89, 283] on div "[DOMAIN_NAME]" at bounding box center [112, 284] width 149 height 11
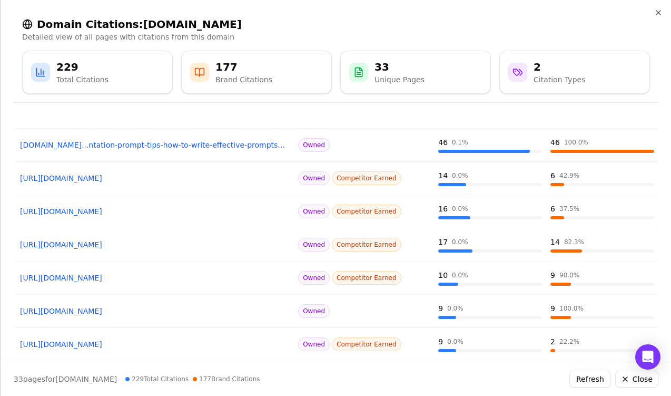
scroll to position [77, 0]
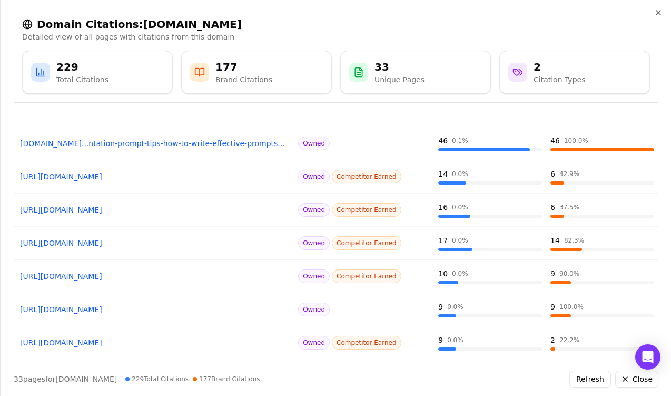
click at [144, 212] on link "[URL][DOMAIN_NAME]" at bounding box center [154, 209] width 268 height 11
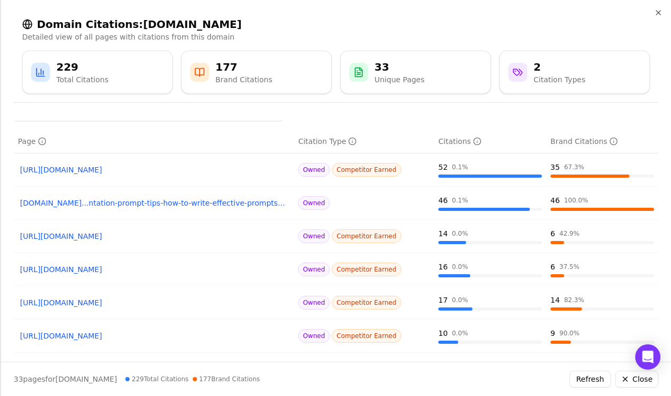
scroll to position [16, 0]
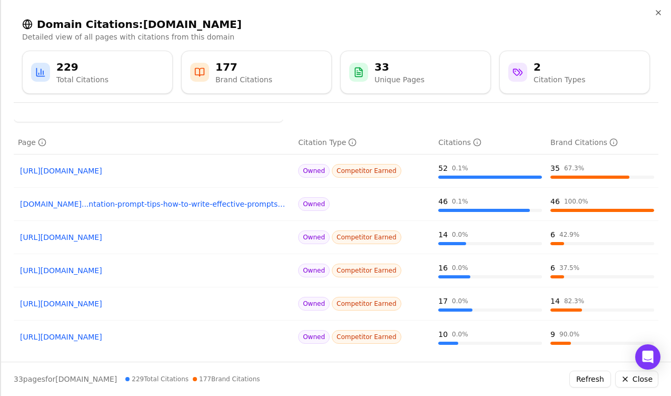
click at [201, 173] on link "[URL][DOMAIN_NAME]" at bounding box center [154, 170] width 268 height 11
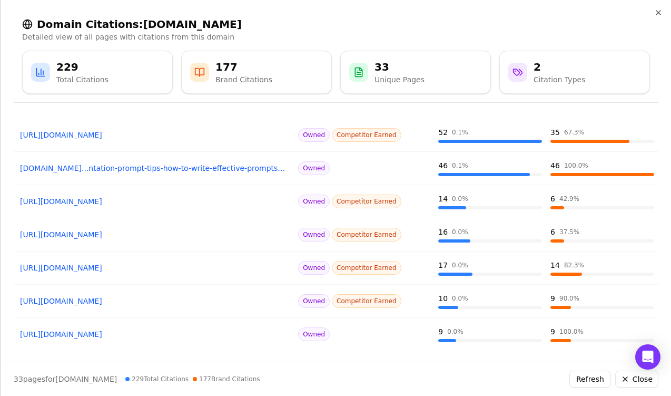
scroll to position [53, 0]
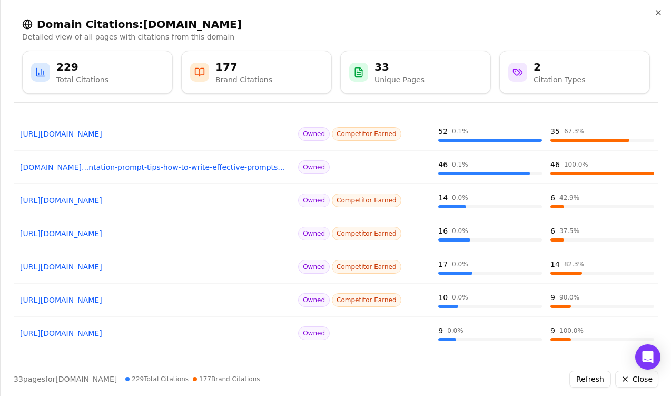
click at [179, 199] on link "[URL][DOMAIN_NAME]" at bounding box center [154, 200] width 268 height 11
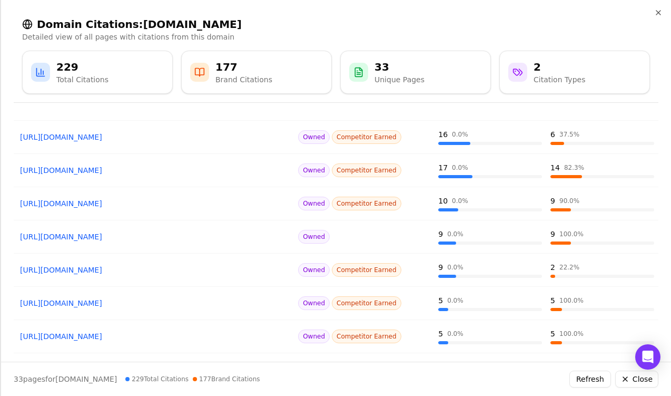
scroll to position [154, 0]
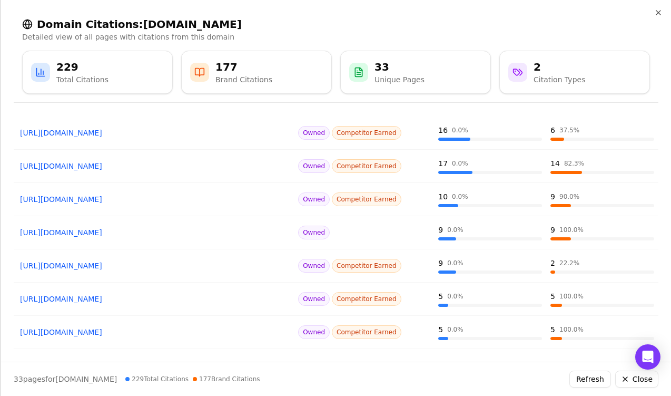
click at [149, 237] on link "[URL][DOMAIN_NAME]" at bounding box center [154, 232] width 268 height 11
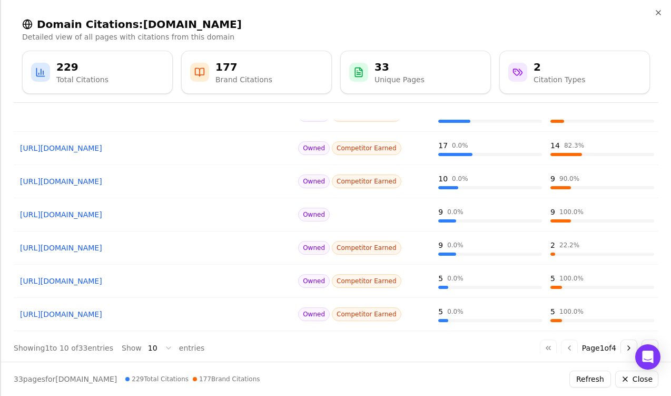
scroll to position [183, 0]
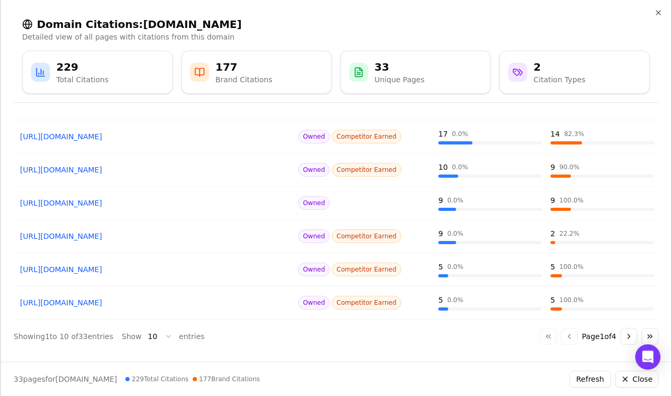
click at [170, 269] on link "[URL][DOMAIN_NAME]" at bounding box center [154, 269] width 268 height 11
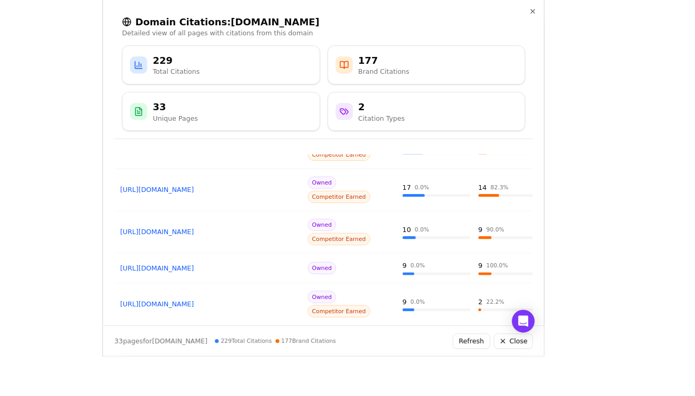
scroll to position [181, 0]
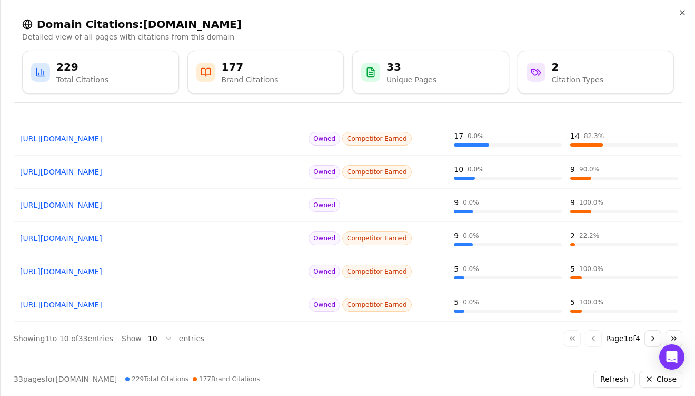
click at [665, 384] on button "Close" at bounding box center [661, 378] width 43 height 17
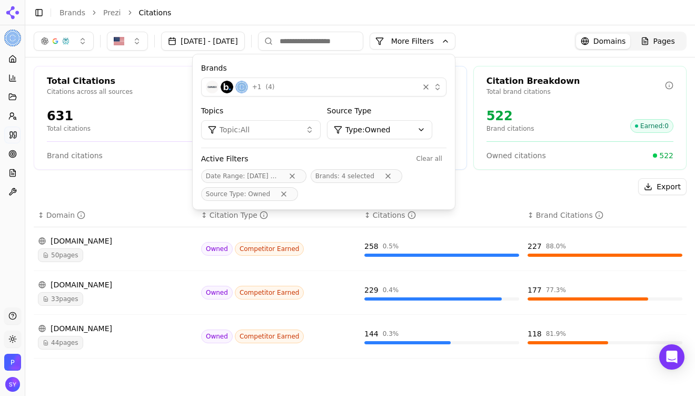
click at [8, 369] on img "Open organization switcher" at bounding box center [12, 362] width 17 height 17
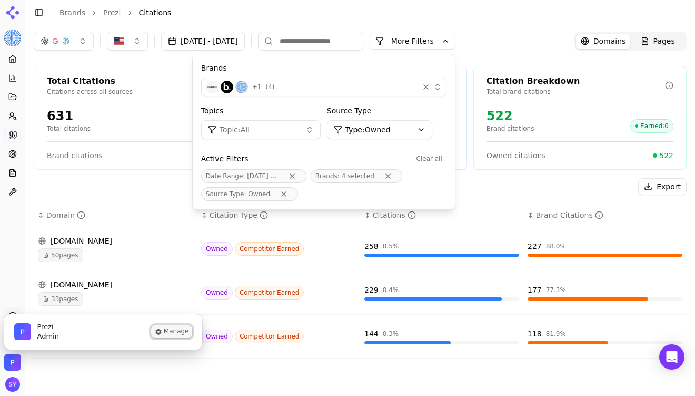
click at [176, 330] on button "Manage" at bounding box center [171, 331] width 41 height 13
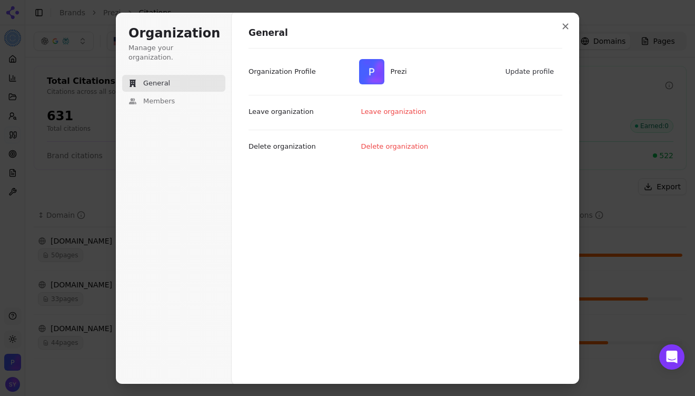
click at [320, 183] on div "General Prezi Update profile Organization Profile Leave organization Leave orga…" at bounding box center [406, 198] width 348 height 372
click at [183, 93] on button "Members" at bounding box center [173, 101] width 103 height 17
